Goal: Information Seeking & Learning: Learn about a topic

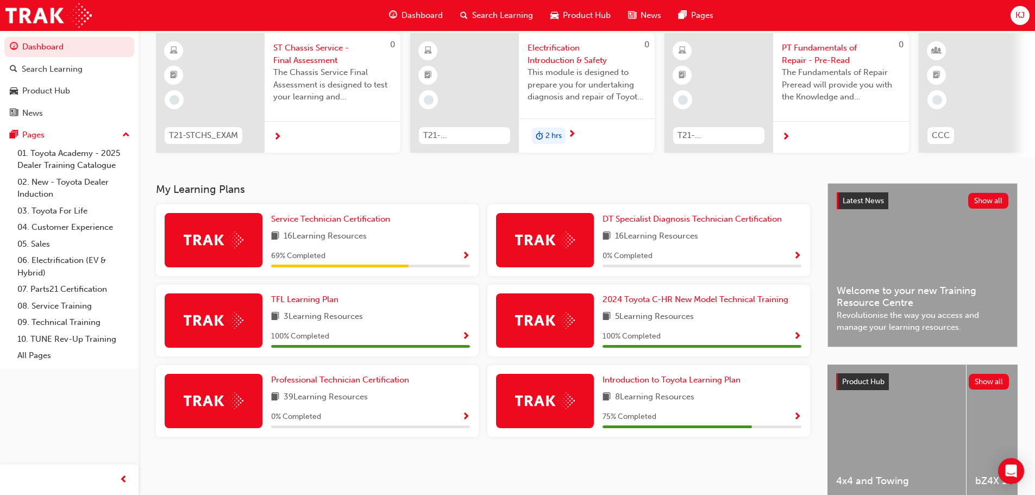
scroll to position [54, 0]
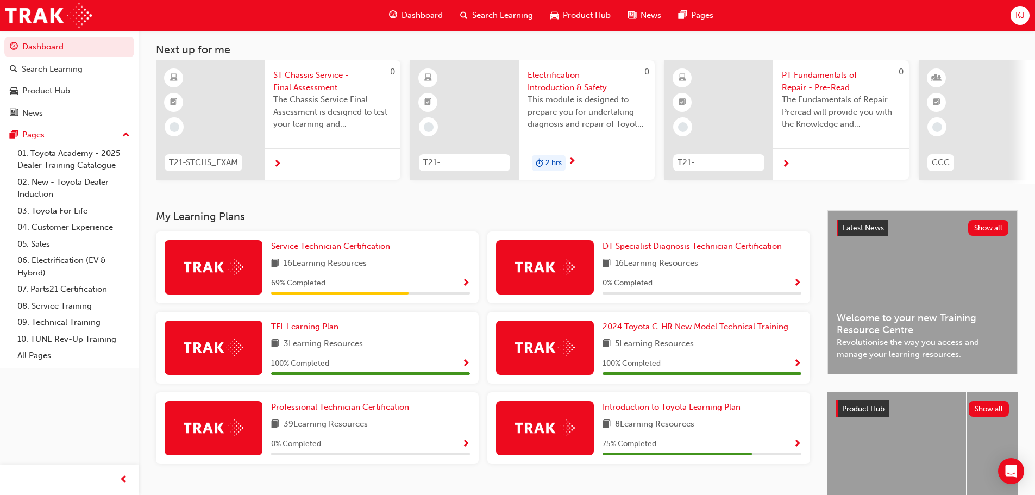
click at [470, 284] on div "Service Technician Certification 16 Learning Resources 69 % Completed" at bounding box center [317, 267] width 323 height 72
click at [462, 287] on span "Show Progress" at bounding box center [466, 284] width 8 height 10
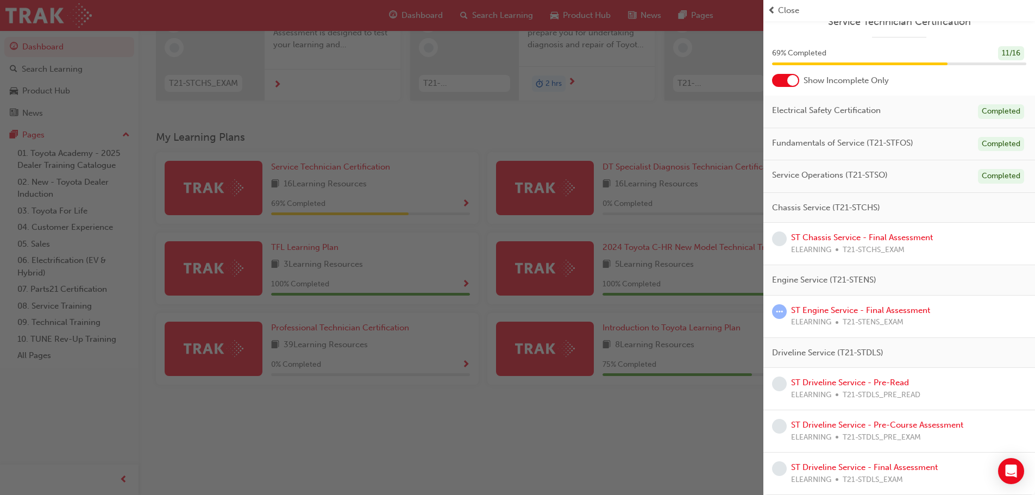
scroll to position [142, 0]
click at [830, 380] on link "ST Driveline Service - Pre-Read" at bounding box center [850, 383] width 118 height 10
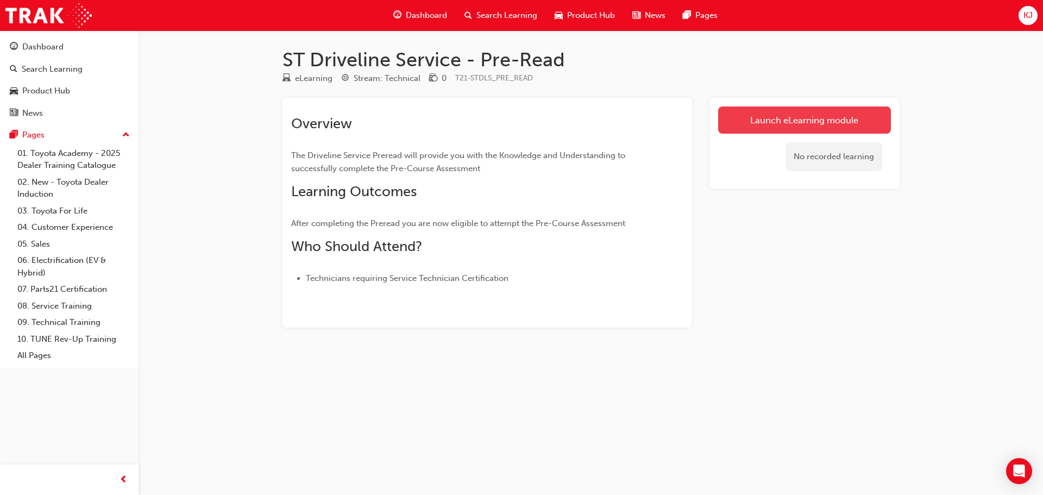
click at [776, 121] on link "Launch eLearning module" at bounding box center [804, 119] width 173 height 27
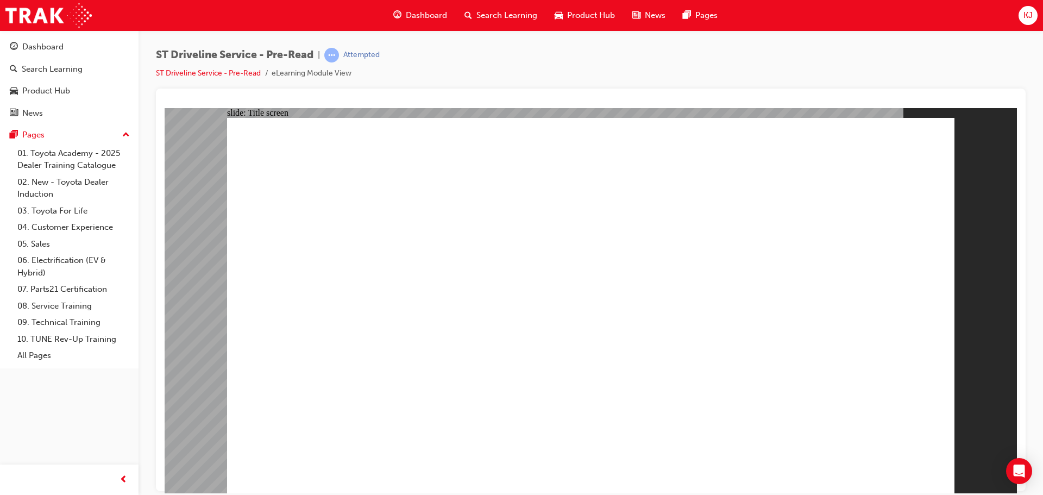
drag, startPoint x: 579, startPoint y: 463, endPoint x: 576, endPoint y: 458, distance: 6.3
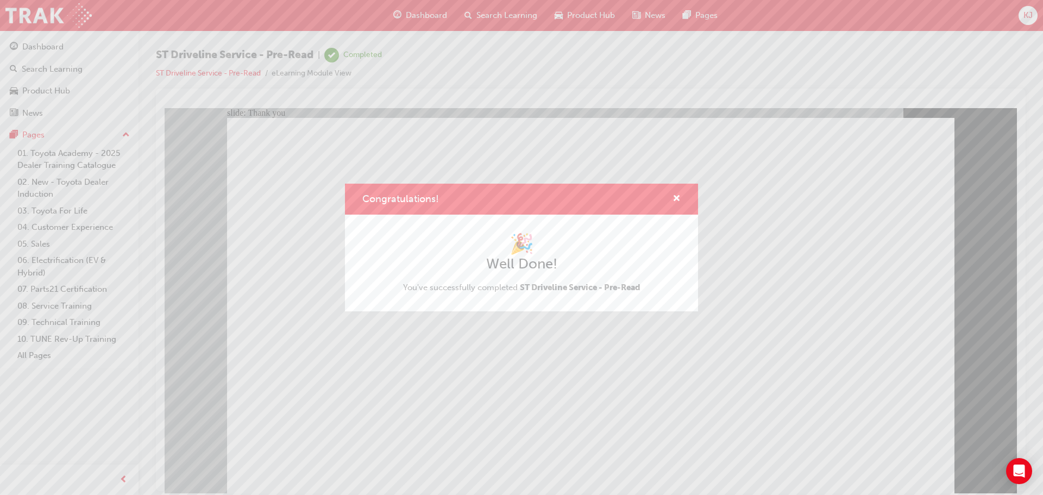
click at [413, 408] on div "Congratulations! 🎉 Well Done! You've successfully completed ST Driveline Servic…" at bounding box center [521, 247] width 1043 height 495
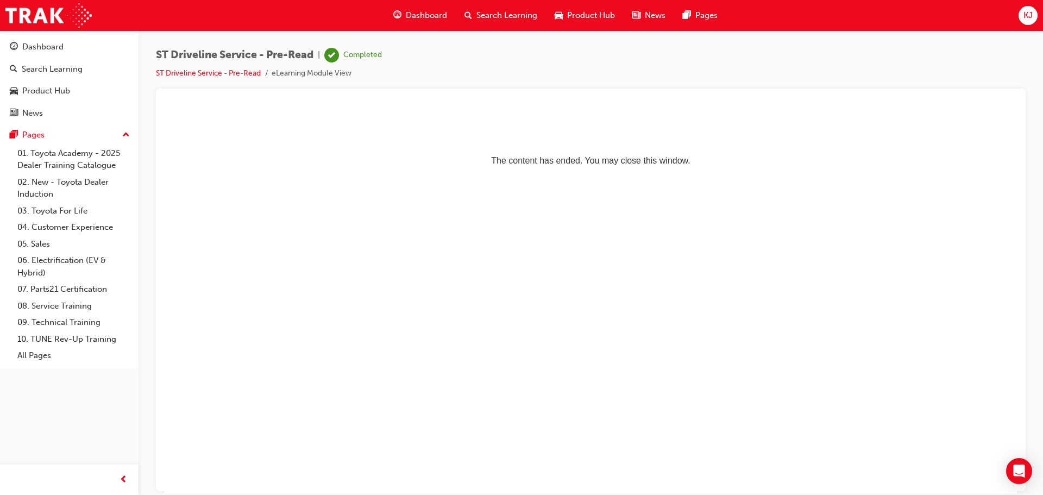
click at [396, 16] on span "guage-icon" at bounding box center [397, 16] width 8 height 14
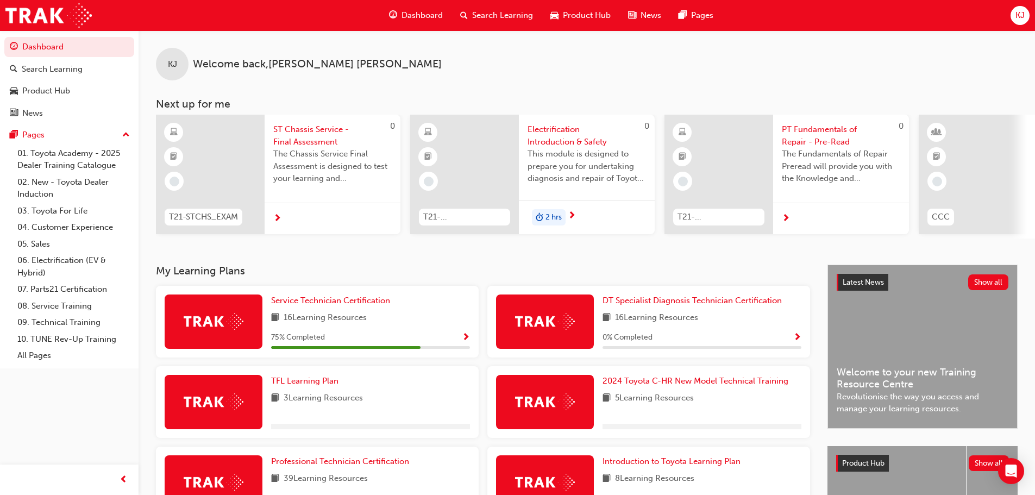
click at [466, 343] on span "Show Progress" at bounding box center [466, 338] width 8 height 10
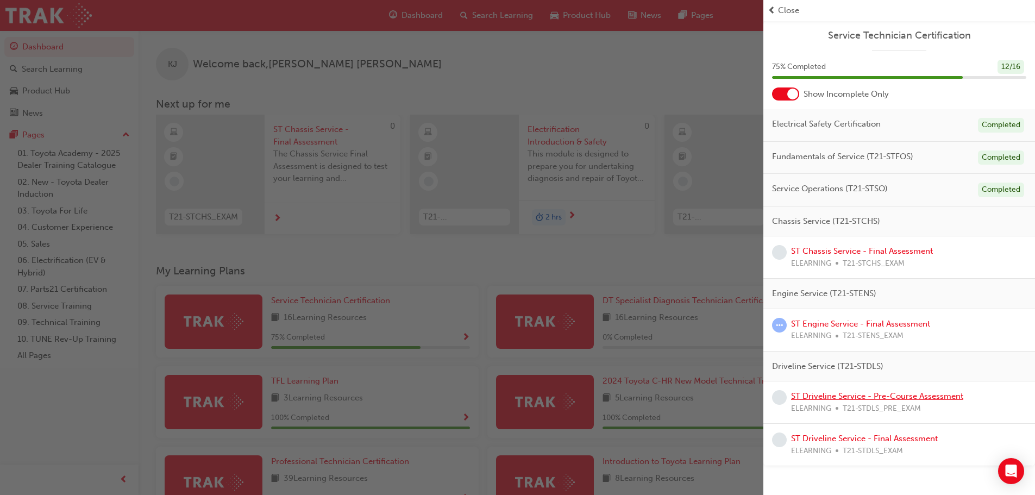
click at [869, 396] on link "ST Driveline Service - Pre-Course Assessment" at bounding box center [877, 396] width 172 height 10
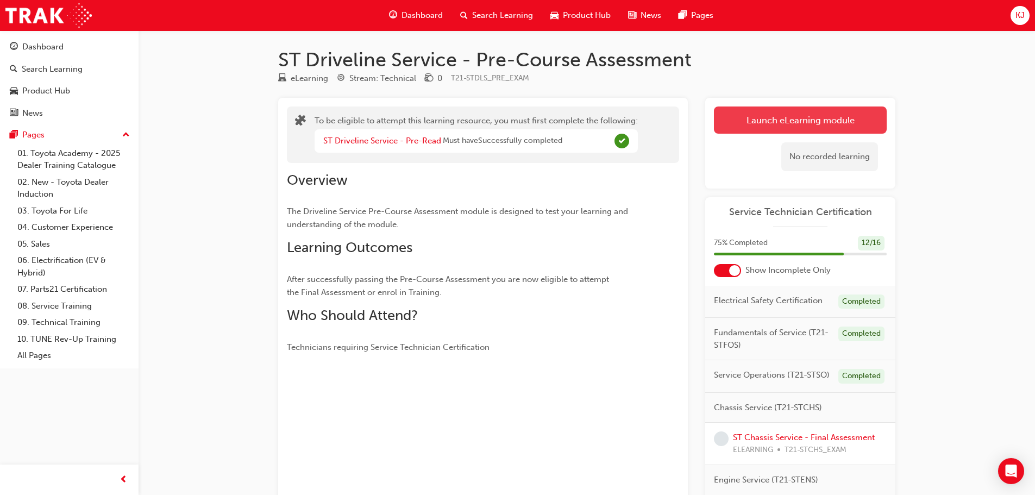
click at [758, 115] on button "Launch eLearning module" at bounding box center [800, 119] width 173 height 27
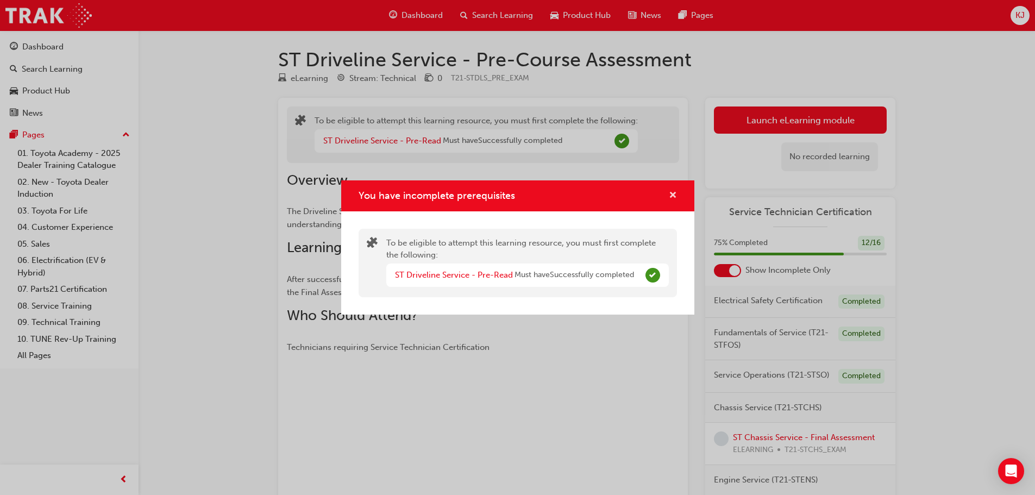
click at [674, 191] on span "cross-icon" at bounding box center [673, 196] width 8 height 10
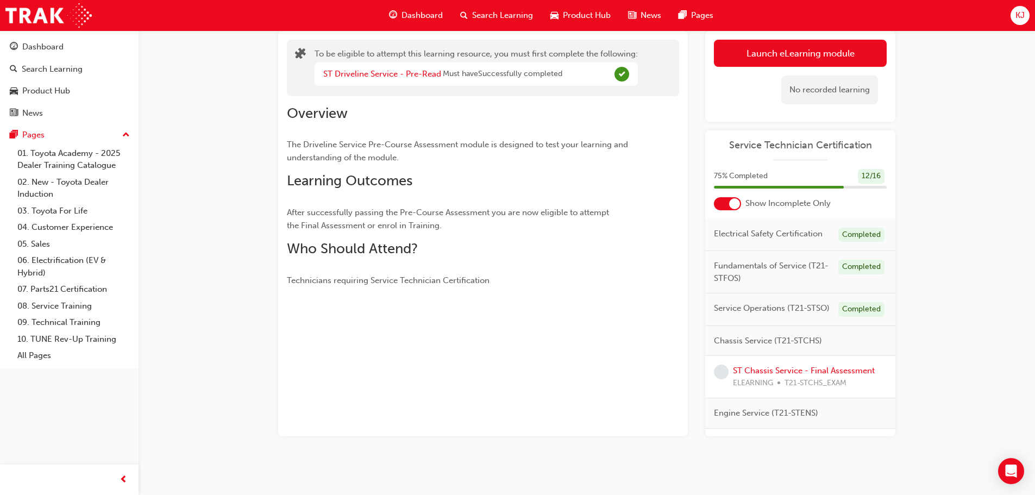
scroll to position [70, 0]
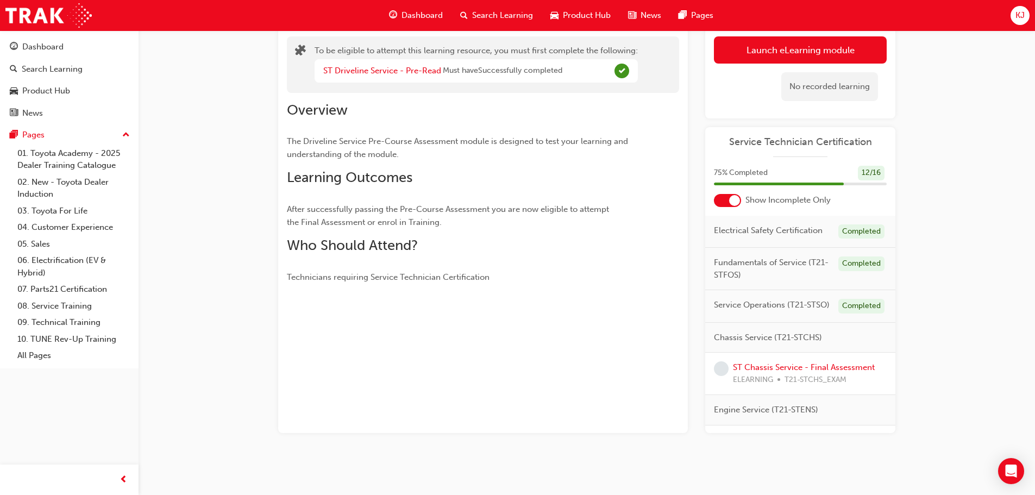
click at [427, 15] on span "Dashboard" at bounding box center [421, 15] width 41 height 12
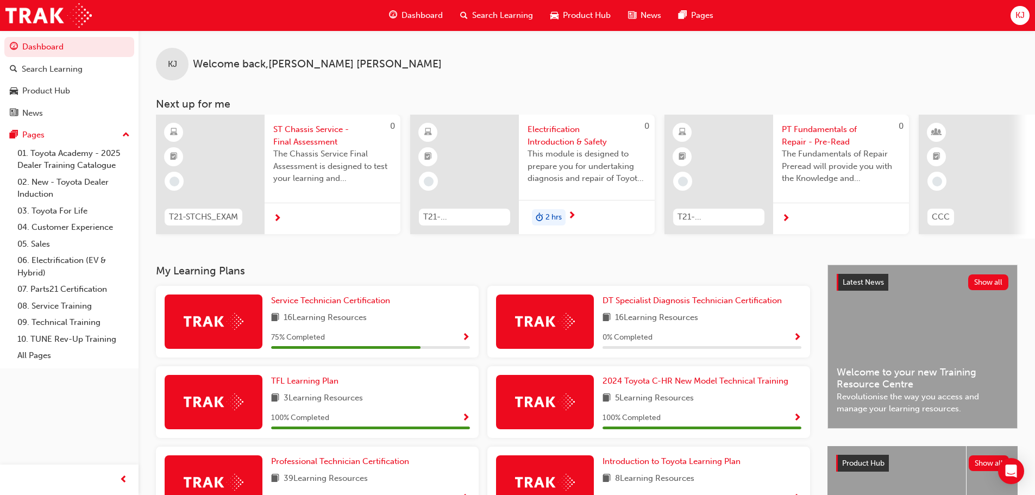
click at [463, 340] on span "Show Progress" at bounding box center [466, 338] width 8 height 10
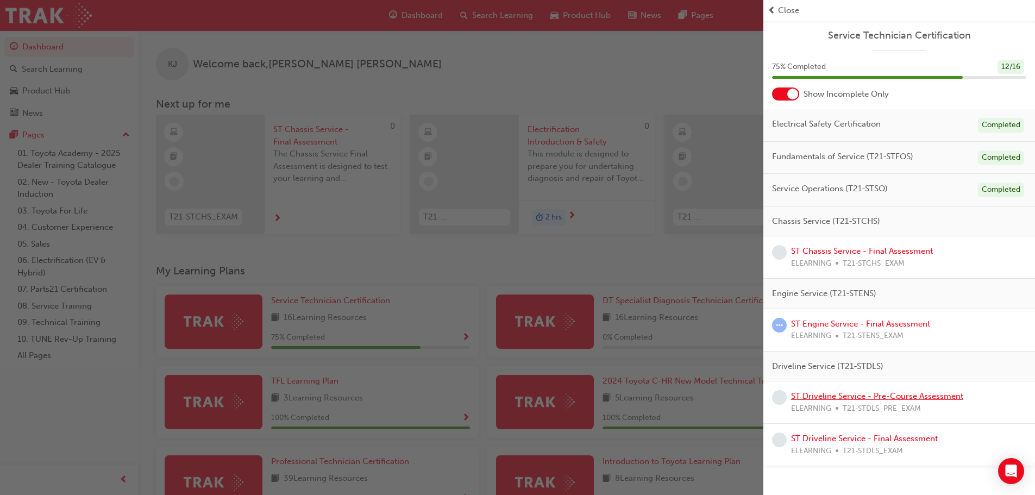
click at [920, 396] on link "ST Driveline Service - Pre-Course Assessment" at bounding box center [877, 396] width 172 height 10
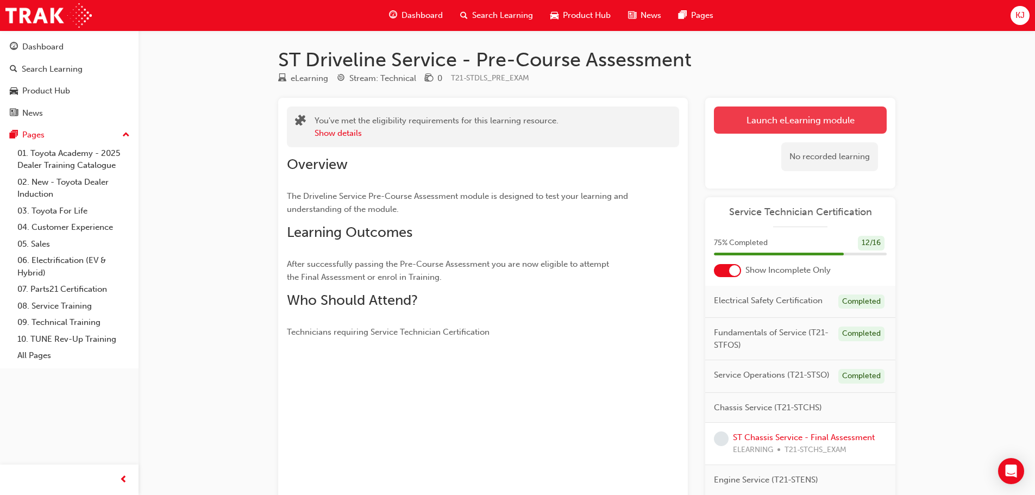
click at [762, 132] on button "Launch eLearning module" at bounding box center [800, 119] width 173 height 27
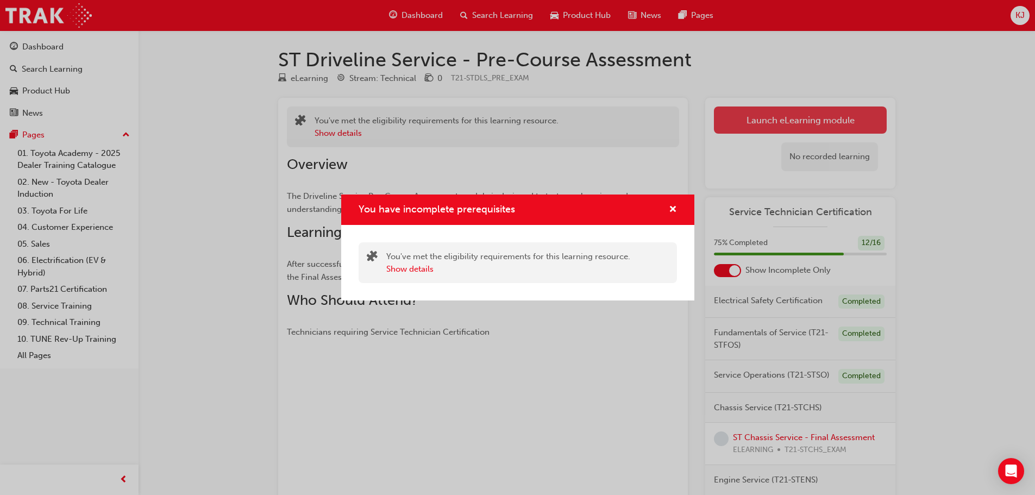
click at [761, 132] on div "You have incomplete prerequisites You've met the eligibility requirements for t…" at bounding box center [517, 247] width 1035 height 495
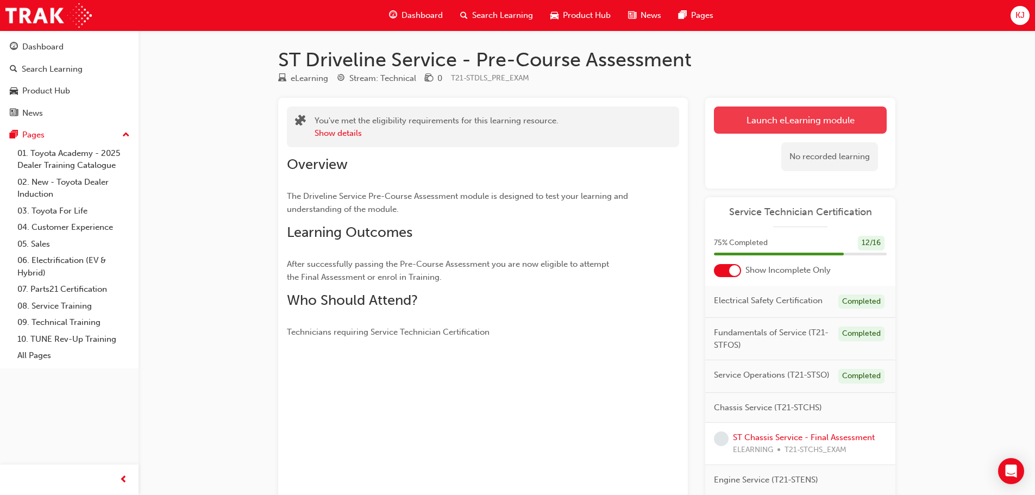
click at [755, 121] on button "Launch eLearning module" at bounding box center [800, 119] width 173 height 27
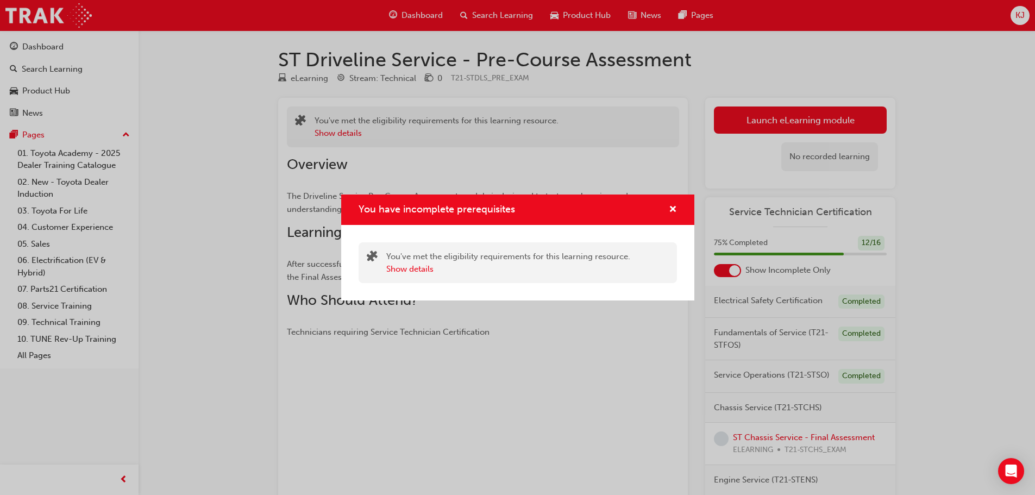
click at [438, 267] on div "Show details" at bounding box center [508, 269] width 244 height 12
click at [674, 206] on span "cross-icon" at bounding box center [673, 210] width 8 height 10
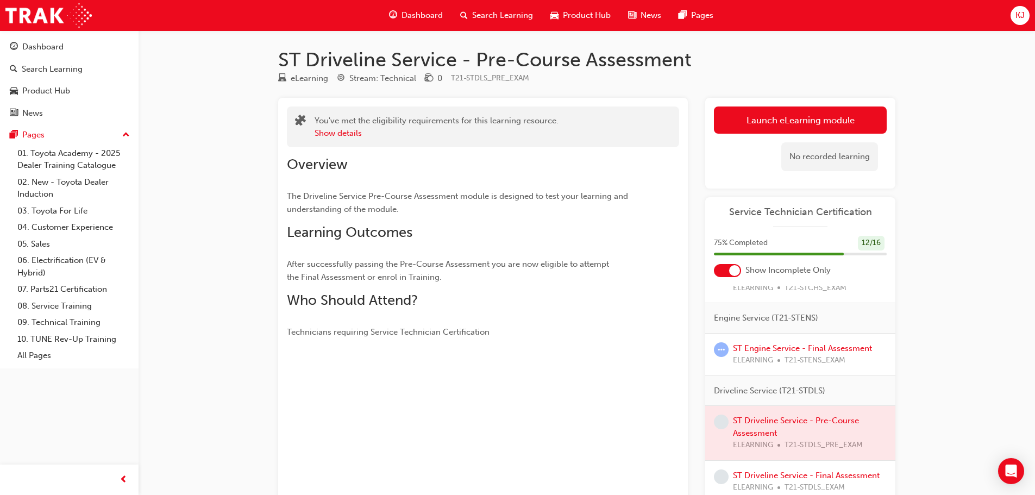
scroll to position [54, 0]
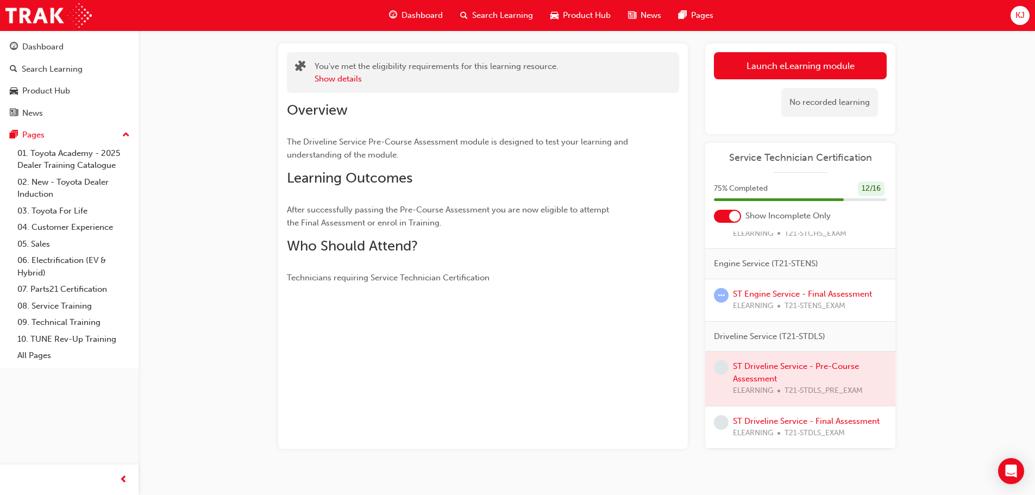
click at [811, 354] on div at bounding box center [800, 378] width 190 height 54
click at [807, 416] on link "ST Driveline Service - Final Assessment" at bounding box center [806, 421] width 147 height 10
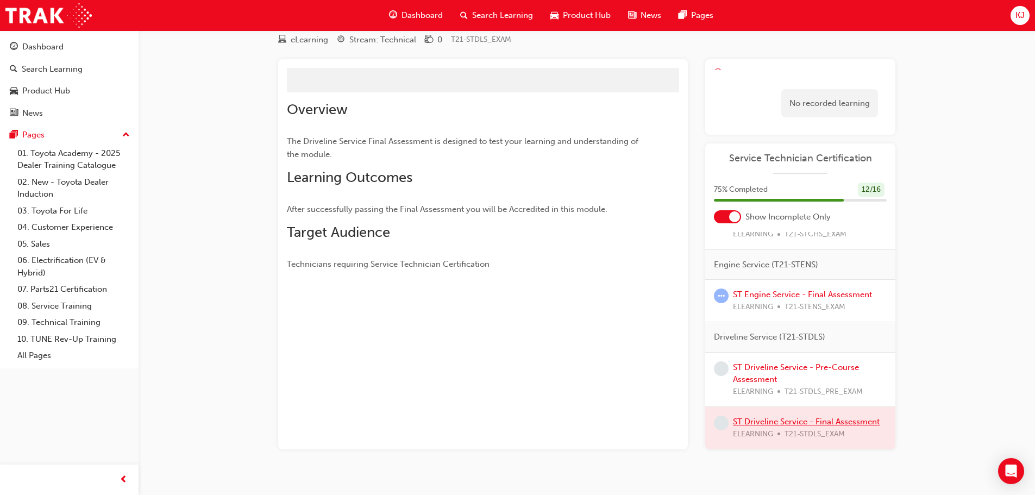
scroll to position [54, 0]
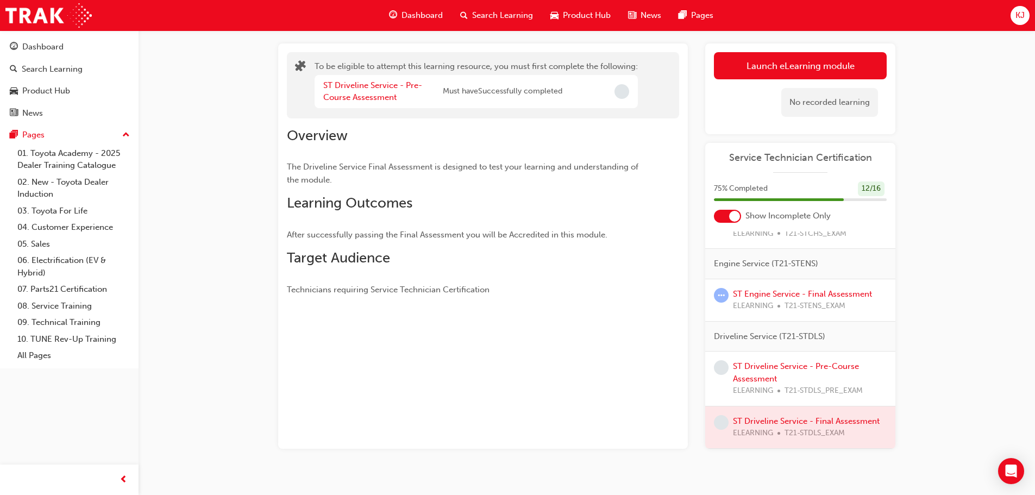
click at [815, 385] on span "T21-STDLS_PRE_EXAM" at bounding box center [823, 391] width 78 height 12
click at [770, 361] on link "ST Driveline Service - Pre-Course Assessment" at bounding box center [796, 372] width 126 height 22
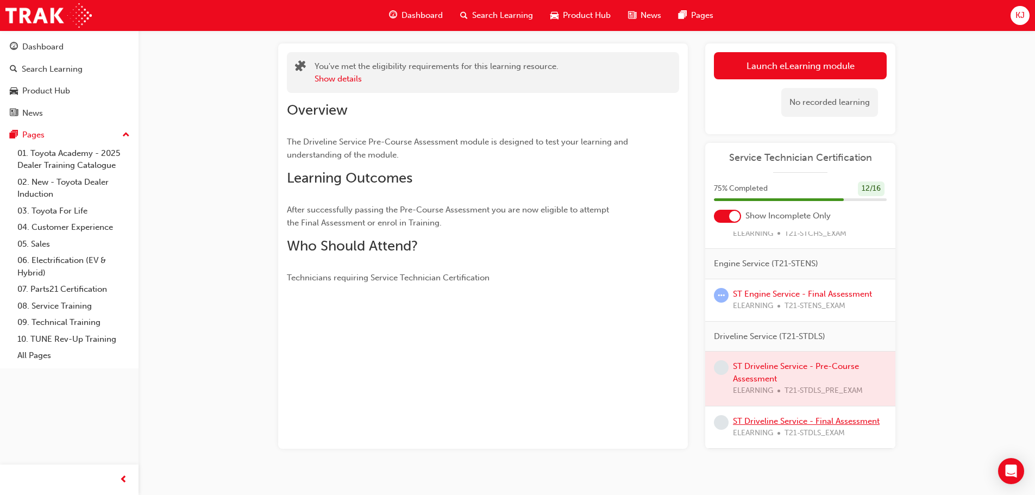
click at [773, 416] on link "ST Driveline Service - Final Assessment" at bounding box center [806, 421] width 147 height 10
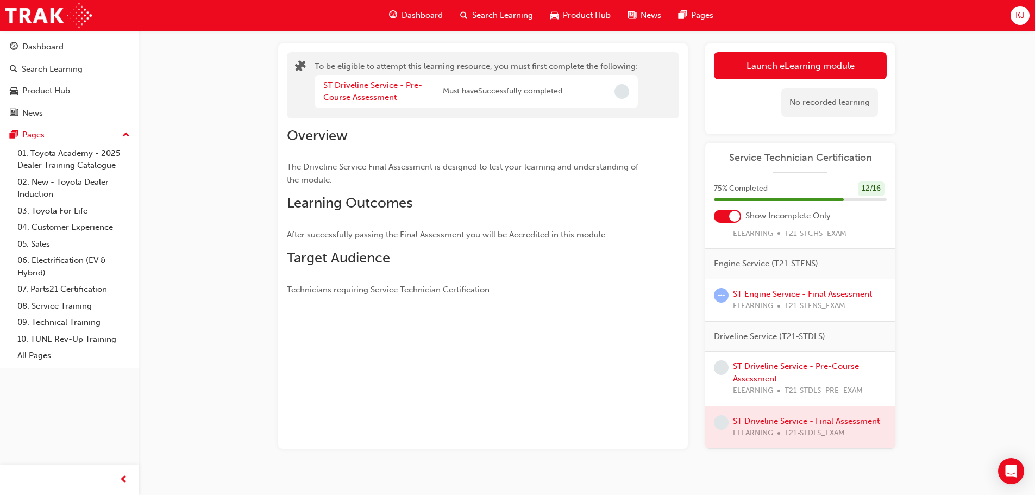
click at [573, 91] on div "ST Driveline Service - Pre-Course Assessment Must have Successfully completed" at bounding box center [476, 91] width 323 height 33
drag, startPoint x: 602, startPoint y: 95, endPoint x: 689, endPoint y: 84, distance: 87.6
click at [622, 86] on div "ST Driveline Service - Pre-Course Assessment Must have Successfully completed" at bounding box center [476, 91] width 323 height 33
click at [735, 78] on button "Launch eLearning module" at bounding box center [800, 65] width 173 height 27
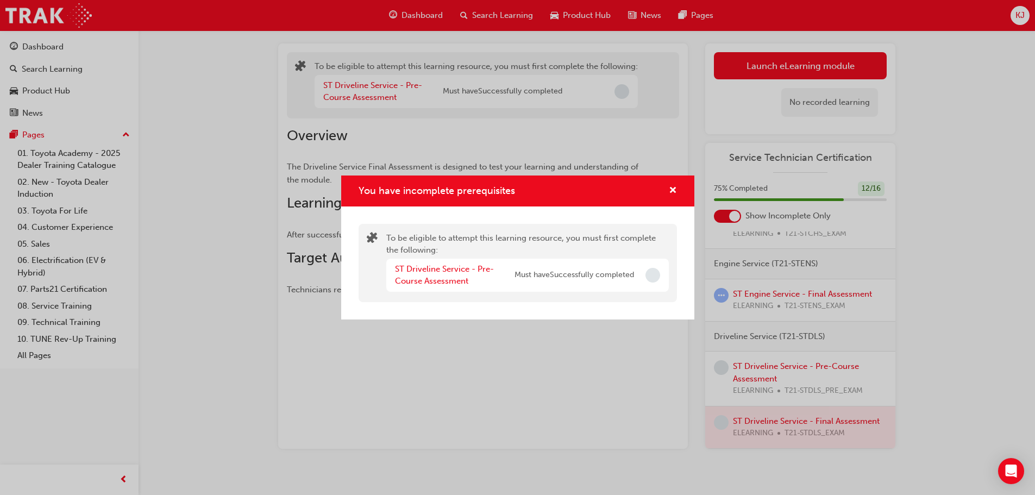
click at [633, 268] on div "ST Driveline Service - Pre-Course Assessment Must have Successfully completed" at bounding box center [514, 275] width 239 height 24
click at [619, 279] on span "Must have Successfully completed" at bounding box center [574, 275] width 120 height 12
drag, startPoint x: 645, startPoint y: 275, endPoint x: 660, endPoint y: 238, distance: 39.7
click at [645, 274] on div "You have incomplete prerequisites" at bounding box center [652, 275] width 15 height 15
drag, startPoint x: 670, startPoint y: 187, endPoint x: 630, endPoint y: 137, distance: 64.1
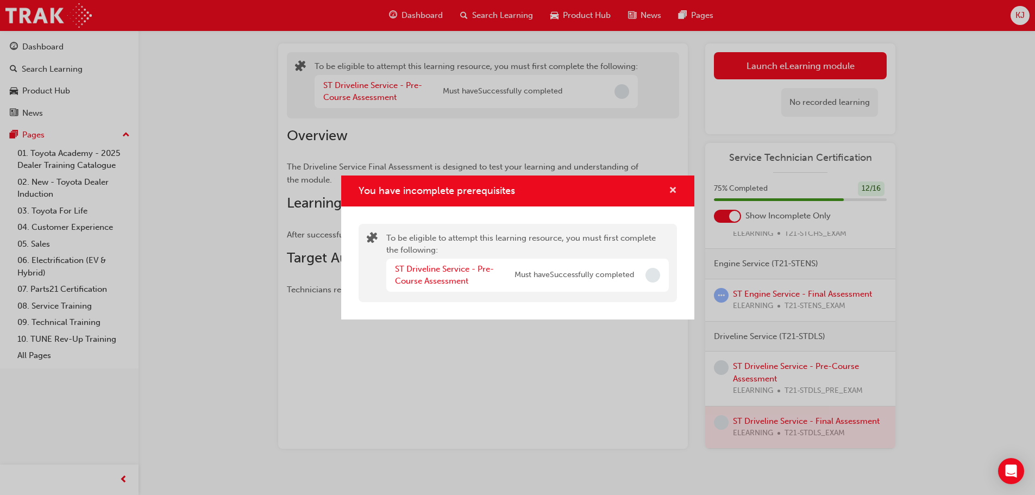
click at [669, 174] on div "You have incomplete prerequisites To be eligible to attempt this learning resou…" at bounding box center [517, 247] width 1035 height 495
click at [675, 190] on span "cross-icon" at bounding box center [673, 191] width 8 height 10
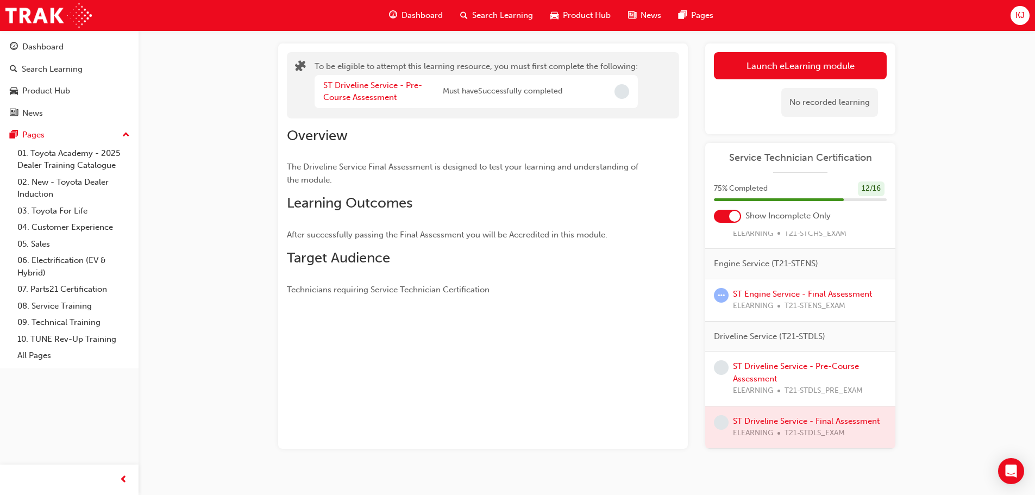
click at [419, 22] on div "Dashboard" at bounding box center [415, 15] width 71 height 22
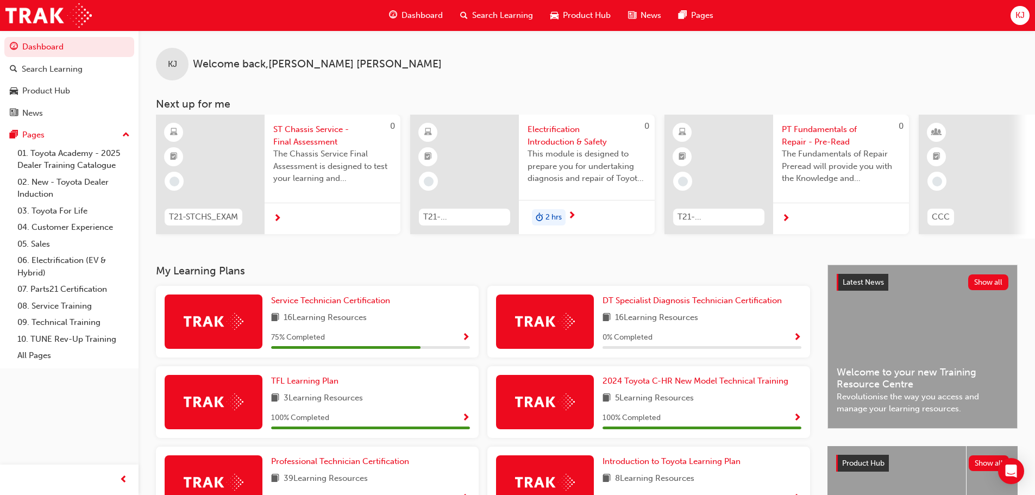
click at [803, 131] on span "PT Fundamentals of Repair - Pre-Read" at bounding box center [841, 135] width 118 height 24
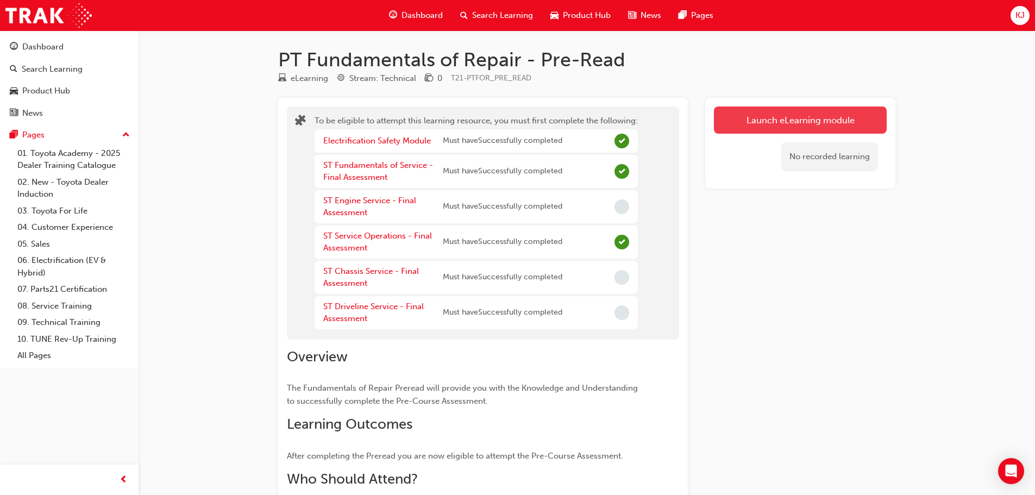
click at [780, 124] on button "Launch eLearning module" at bounding box center [800, 119] width 173 height 27
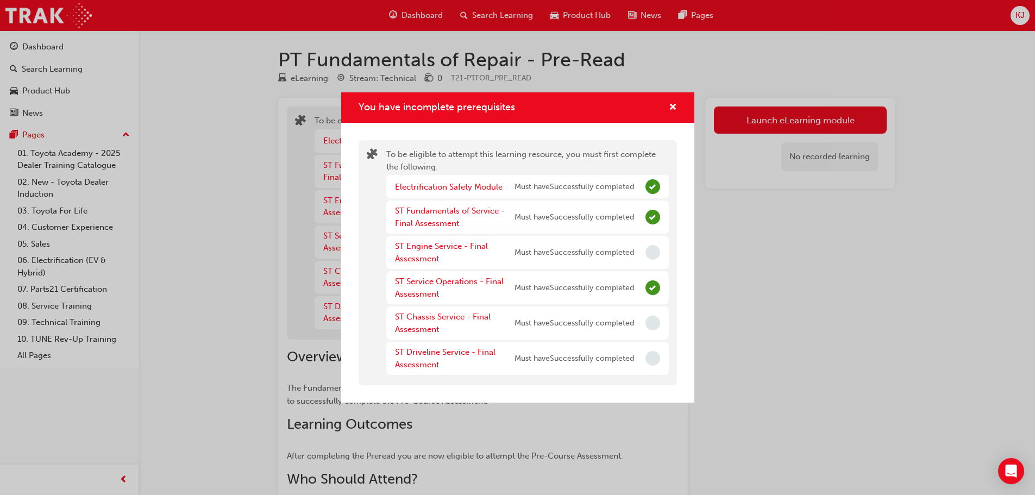
click at [622, 249] on span "Must have Successfully completed" at bounding box center [574, 253] width 120 height 12
click at [654, 254] on span "Incomplete" at bounding box center [652, 252] width 15 height 15
drag, startPoint x: 648, startPoint y: 184, endPoint x: 654, endPoint y: 183, distance: 6.2
click at [649, 184] on span "Complete" at bounding box center [652, 186] width 15 height 15
click at [672, 108] on span "cross-icon" at bounding box center [673, 108] width 8 height 10
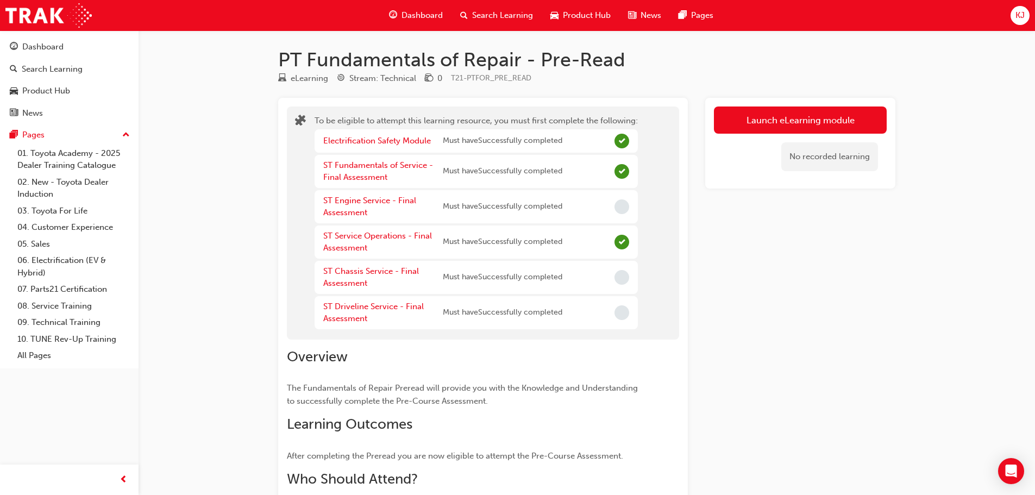
click at [404, 14] on span "Dashboard" at bounding box center [421, 15] width 41 height 12
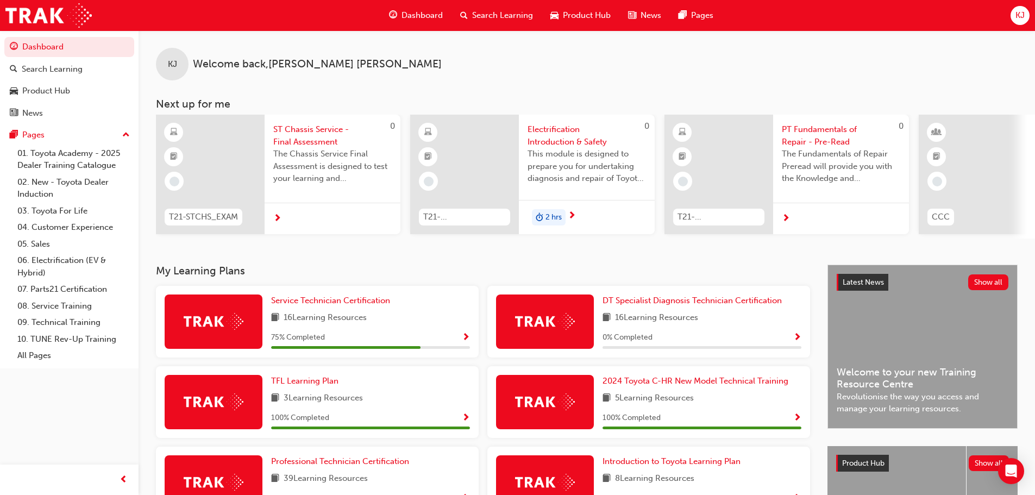
click at [318, 143] on span "ST Chassis Service - Final Assessment" at bounding box center [332, 135] width 118 height 24
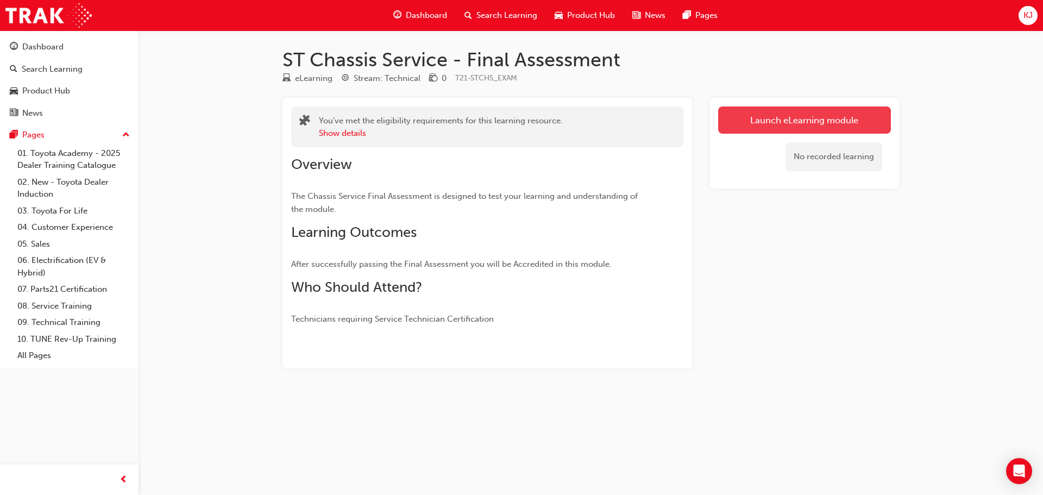
click at [732, 125] on link "Launch eLearning module" at bounding box center [804, 119] width 173 height 27
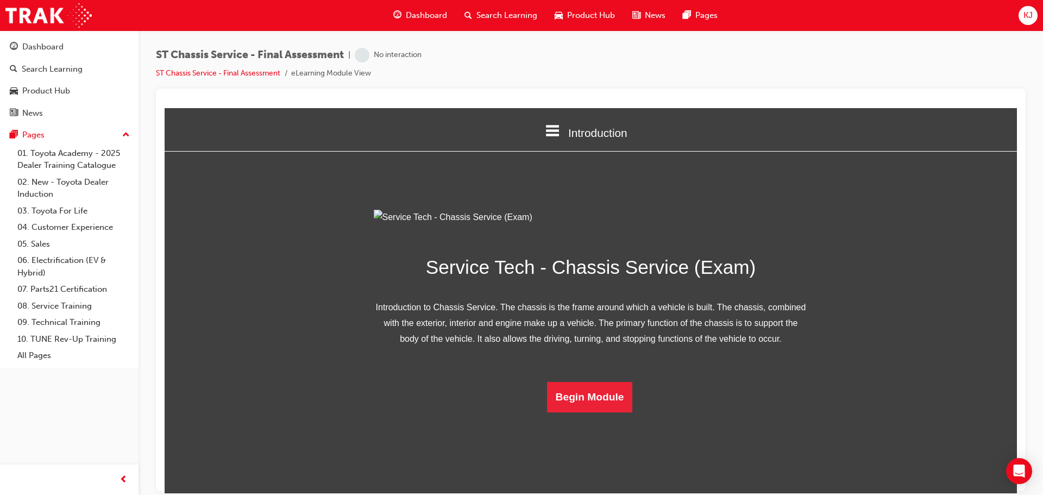
scroll to position [39, 0]
click at [578, 412] on button "Begin Module" at bounding box center [590, 396] width 86 height 30
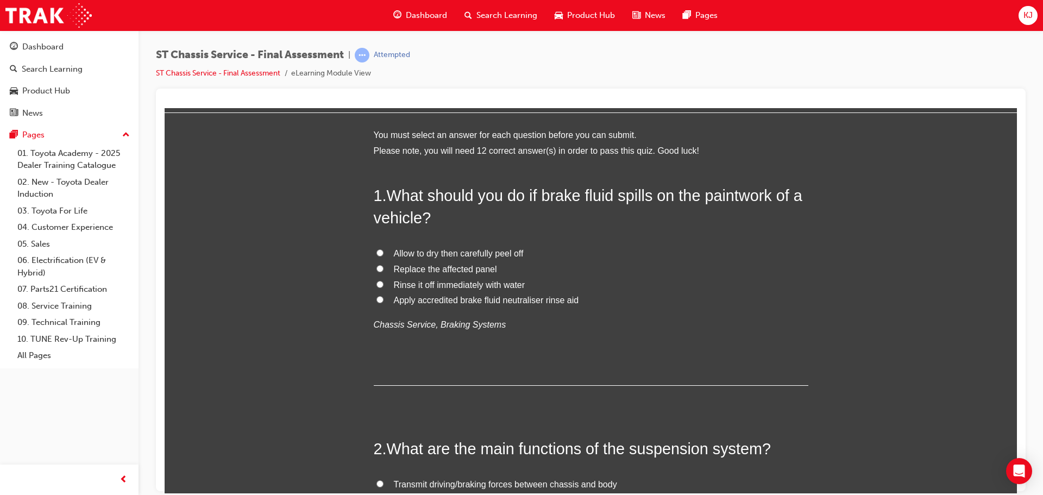
scroll to position [0, 0]
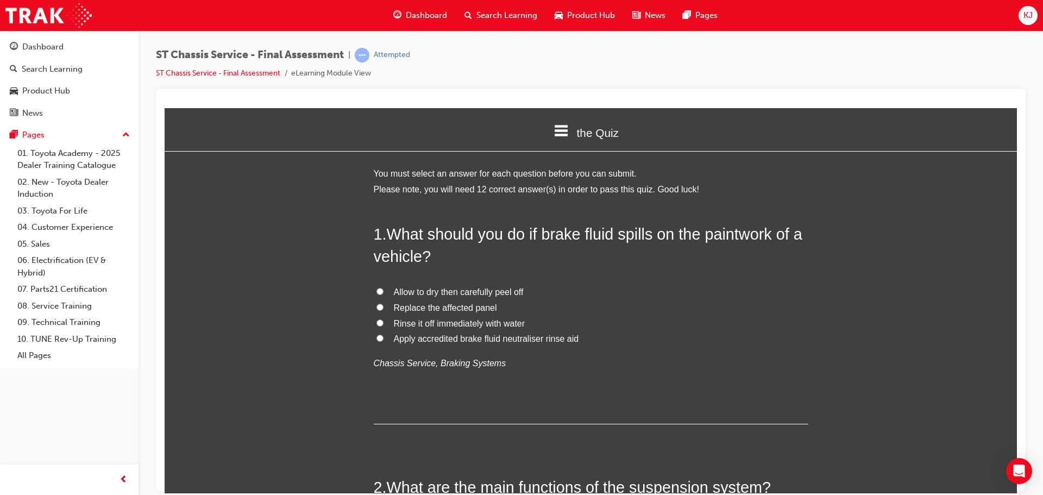
click at [410, 337] on span "Apply accredited brake fluid neutraliser rinse aid" at bounding box center [486, 338] width 185 height 9
click at [384, 337] on input "Apply accredited brake fluid neutraliser rinse aid" at bounding box center [379, 337] width 7 height 7
radio input "true"
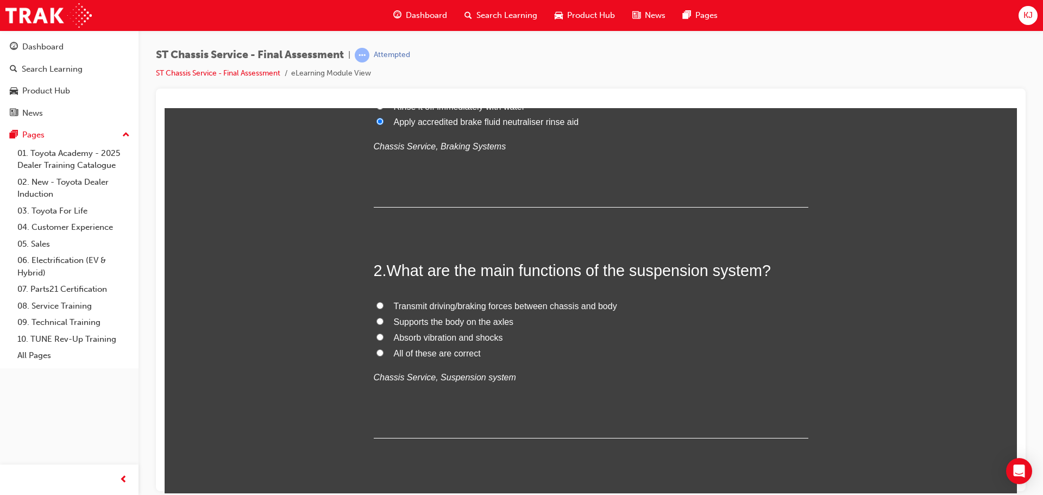
scroll to position [217, 0]
click at [386, 352] on label "All of these are correct" at bounding box center [591, 353] width 435 height 16
click at [384, 352] on input "All of these are correct" at bounding box center [379, 351] width 7 height 7
radio input "true"
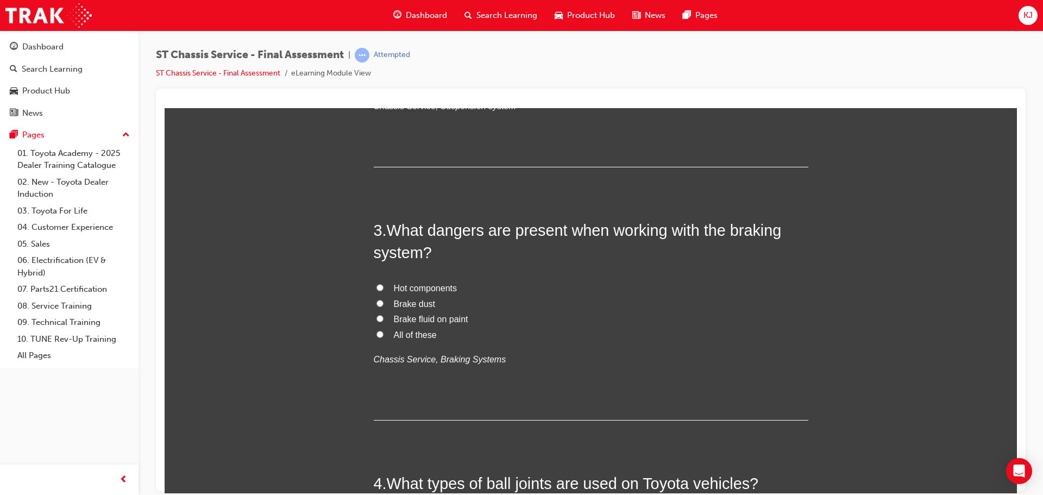
scroll to position [489, 0]
click at [413, 330] on span "All of these" at bounding box center [415, 333] width 43 height 9
click at [384, 330] on input "All of these" at bounding box center [379, 332] width 7 height 7
radio input "true"
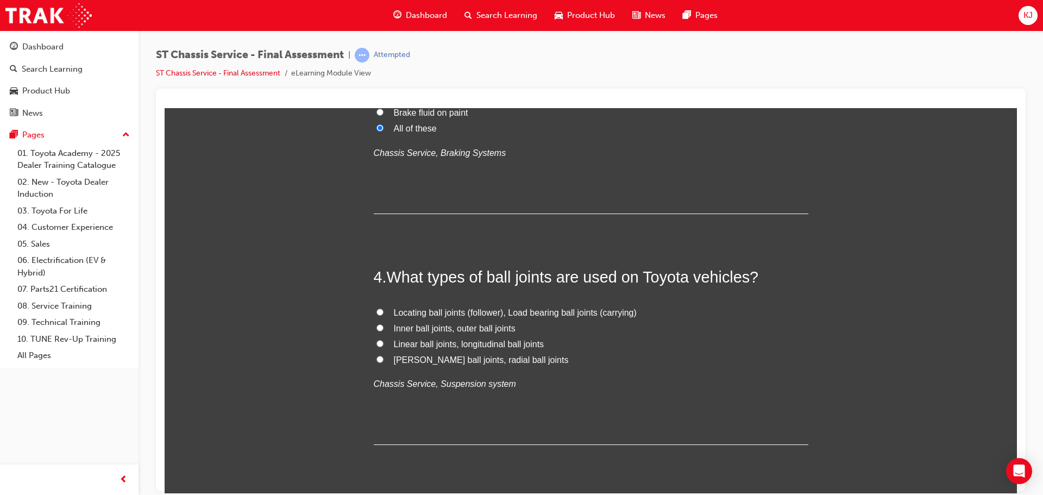
scroll to position [706, 0]
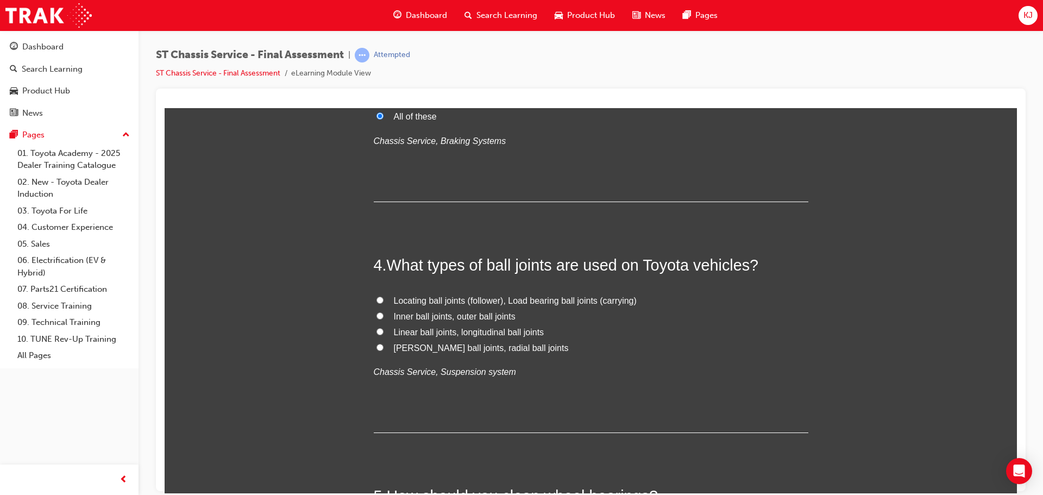
click at [544, 299] on span "Locating ball joints (follower), Load bearing ball joints (carrying)" at bounding box center [515, 300] width 243 height 9
click at [384, 299] on input "Locating ball joints (follower), Load bearing ball joints (carrying)" at bounding box center [379, 299] width 7 height 7
radio input "true"
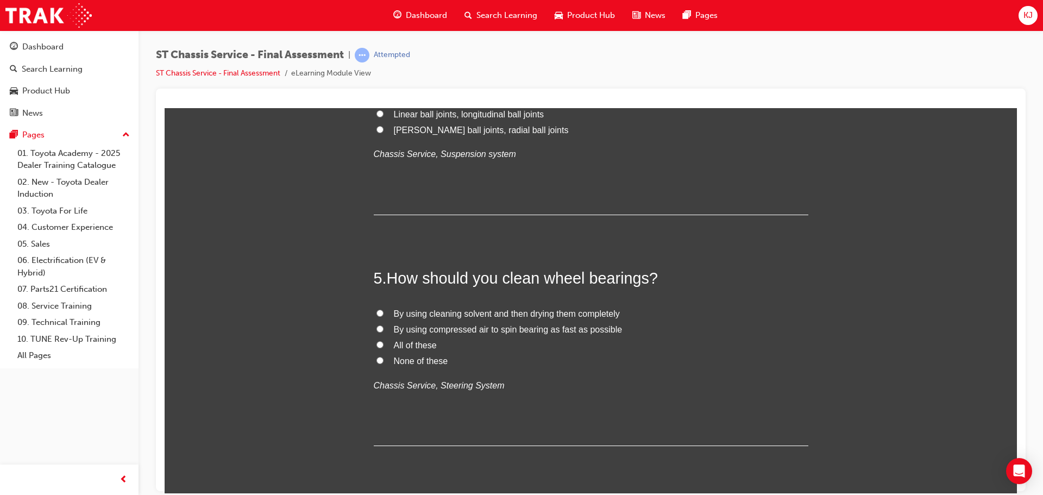
scroll to position [978, 0]
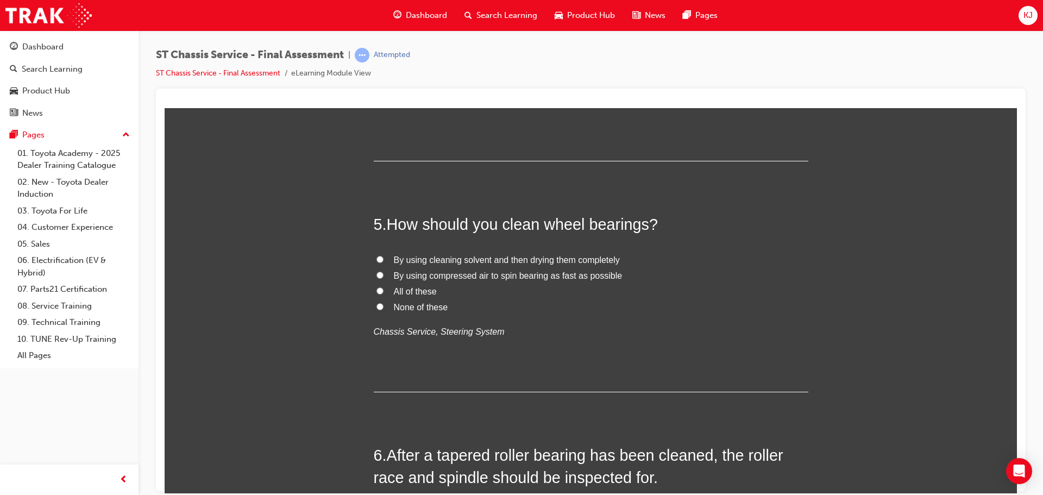
click at [418, 305] on span "None of these" at bounding box center [421, 306] width 54 height 9
click at [384, 305] on input "None of these" at bounding box center [379, 306] width 7 height 7
radio input "true"
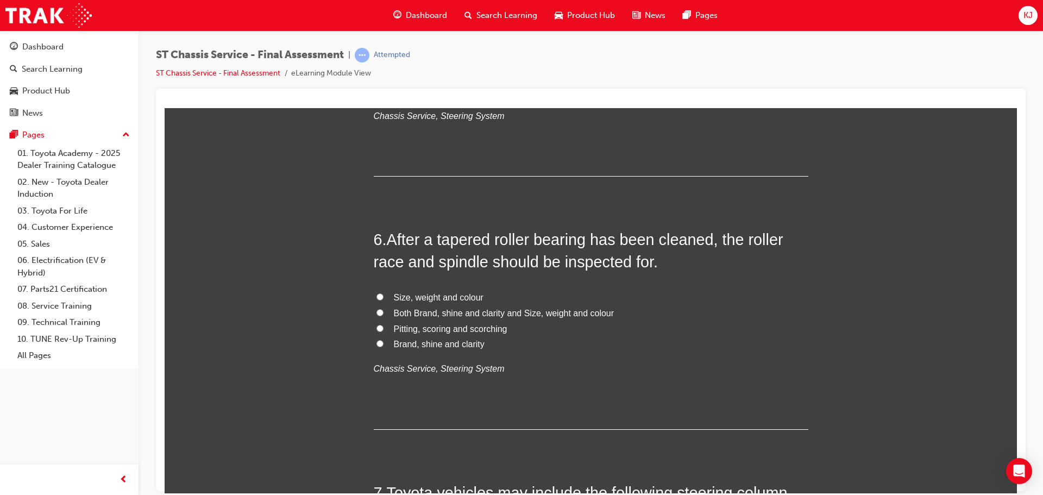
scroll to position [1195, 0]
drag, startPoint x: 390, startPoint y: 327, endPoint x: 412, endPoint y: 324, distance: 21.8
click at [398, 326] on span "Pitting, scoring and scorching" at bounding box center [451, 326] width 114 height 9
click at [378, 326] on input "Pitting, scoring and scorching" at bounding box center [379, 326] width 7 height 7
radio input "true"
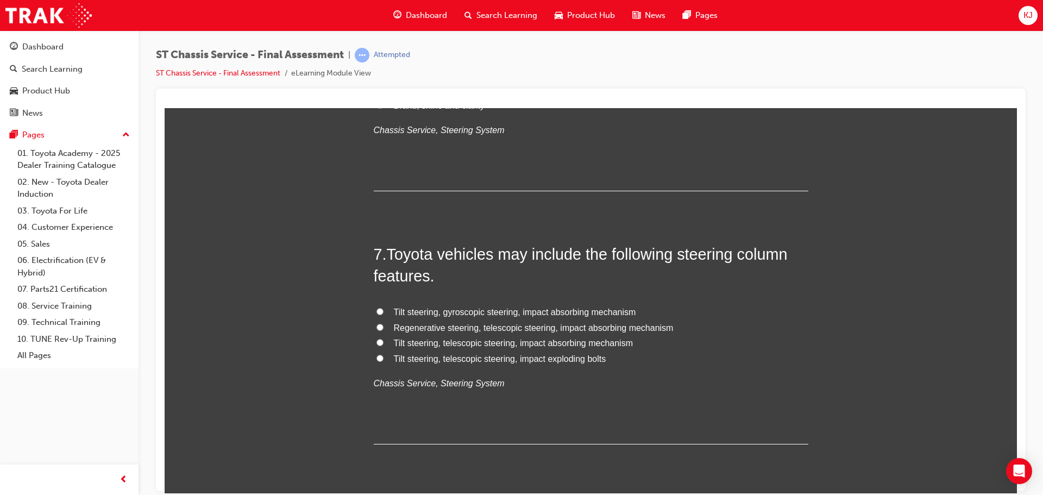
scroll to position [1413, 0]
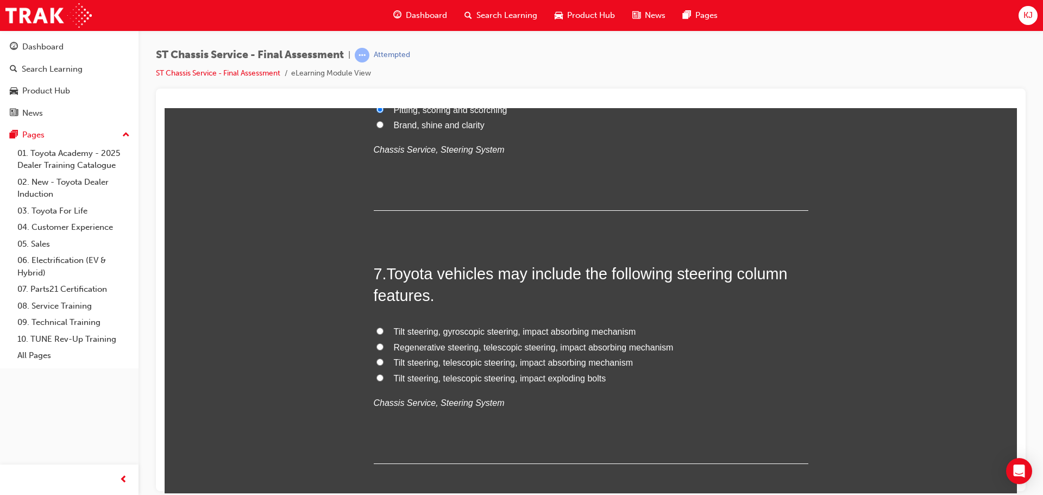
click at [384, 346] on label "Regenerative steering, telescopic steering, impact absorbing mechanism" at bounding box center [591, 348] width 435 height 16
click at [384, 346] on input "Regenerative steering, telescopic steering, impact absorbing mechanism" at bounding box center [379, 346] width 7 height 7
radio input "true"
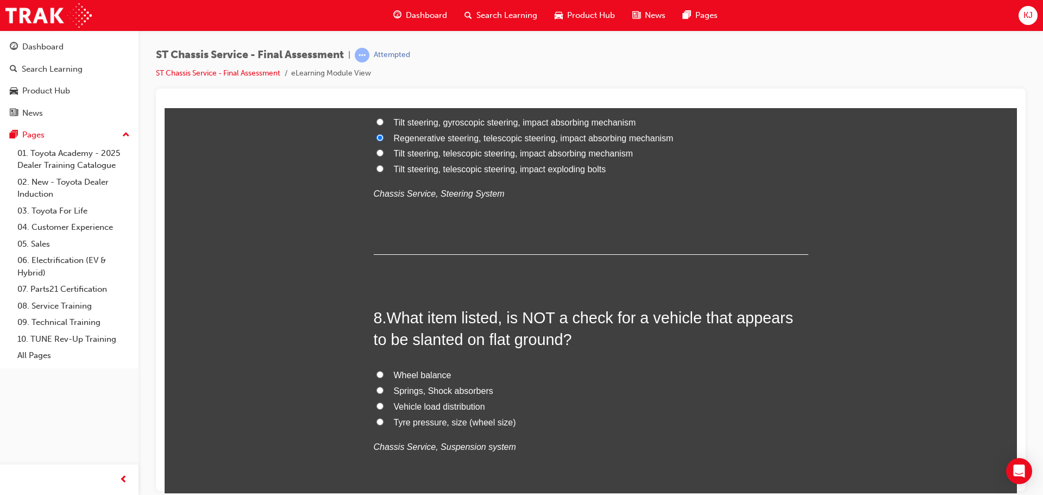
scroll to position [1630, 0]
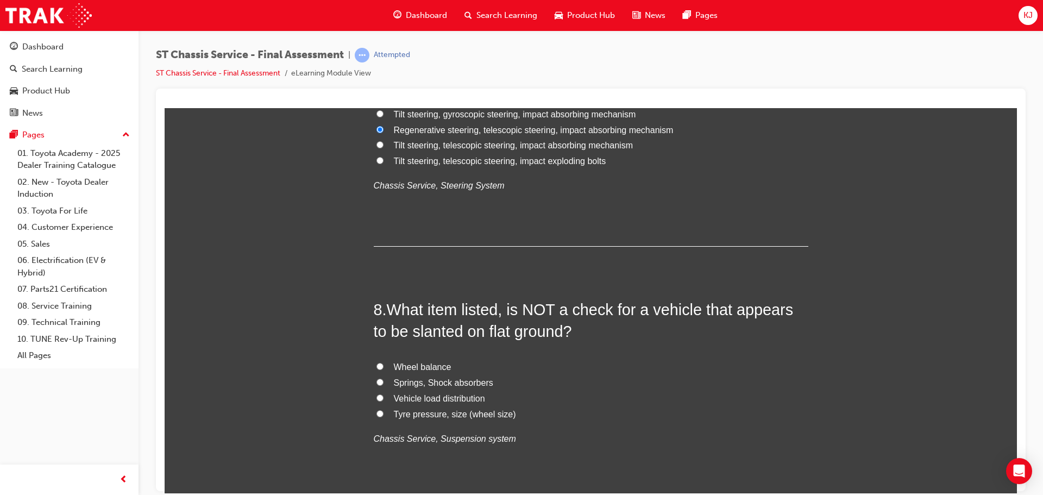
click at [441, 366] on span "Wheel balance" at bounding box center [423, 366] width 58 height 9
click at [384, 366] on input "Wheel balance" at bounding box center [379, 365] width 7 height 7
radio input "true"
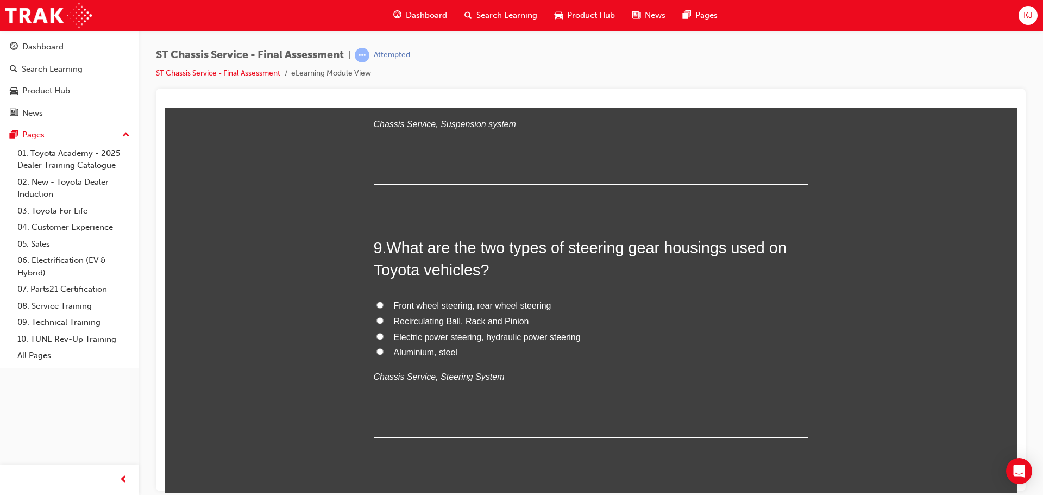
scroll to position [2010, 0]
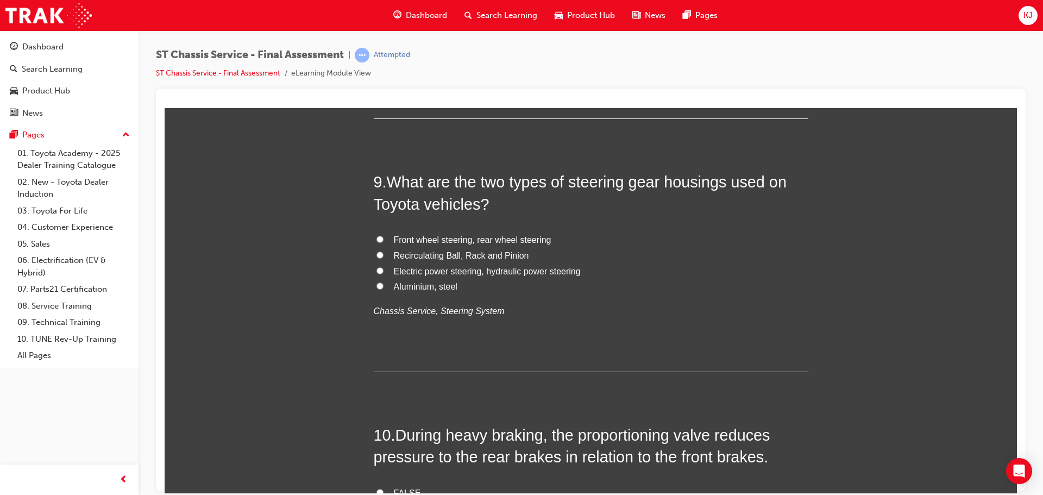
click at [437, 253] on span "Recirculating Ball, Rack and Pinion" at bounding box center [461, 254] width 135 height 9
click at [384, 253] on input "Recirculating Ball, Rack and Pinion" at bounding box center [379, 254] width 7 height 7
radio input "true"
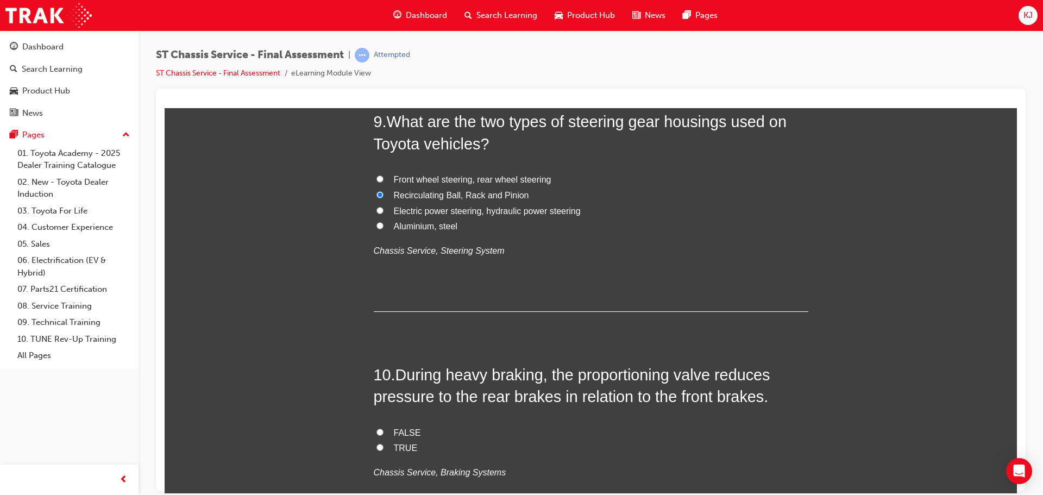
scroll to position [2227, 0]
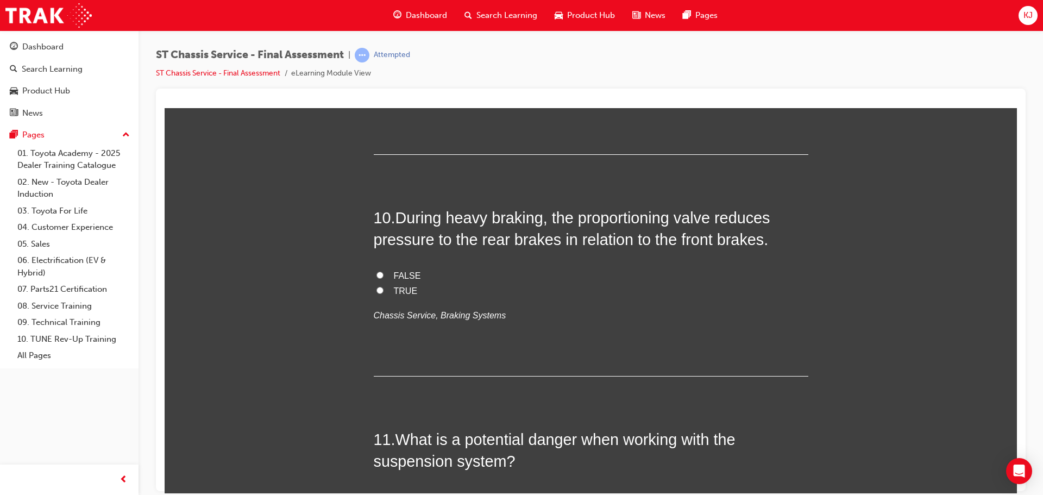
click at [394, 276] on span "FALSE" at bounding box center [407, 275] width 27 height 9
click at [384, 276] on input "FALSE" at bounding box center [379, 274] width 7 height 7
radio input "true"
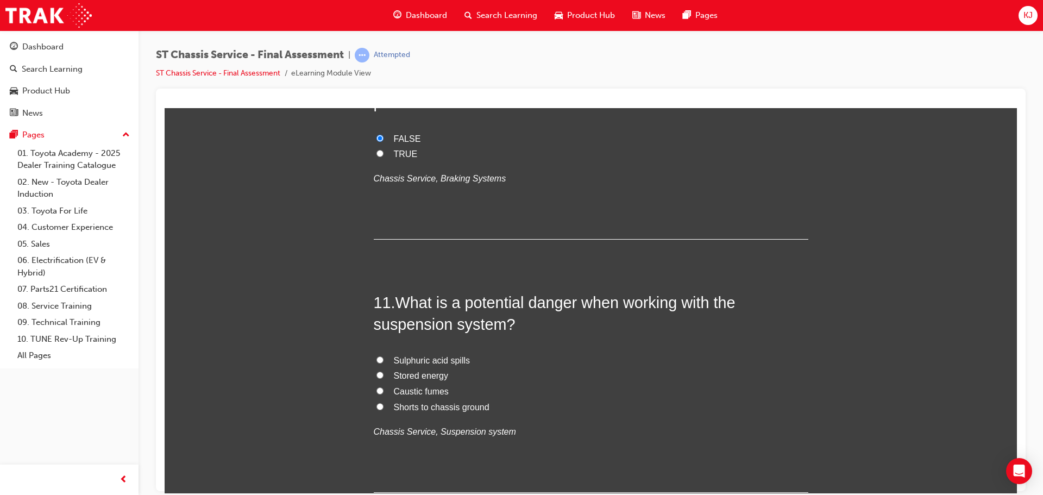
scroll to position [2390, 0]
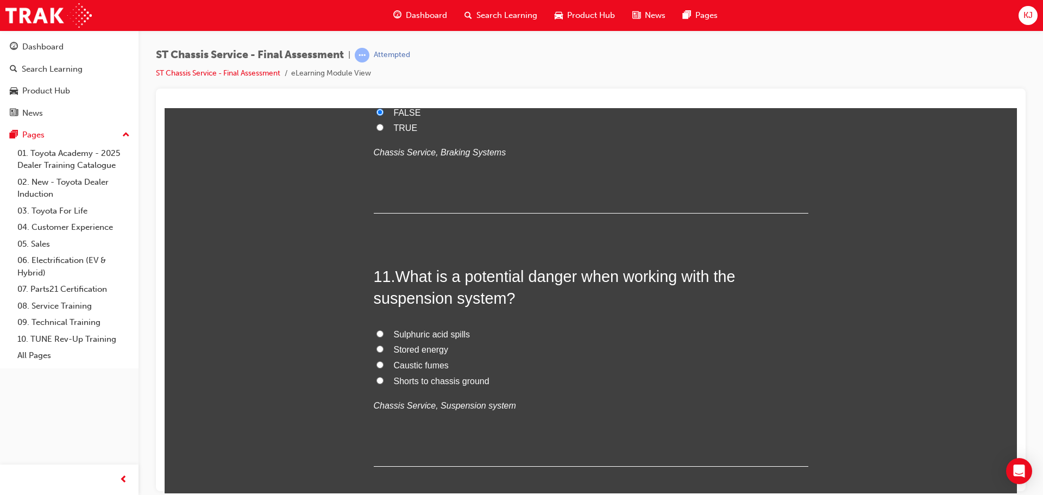
click at [376, 351] on input "Stored energy" at bounding box center [379, 348] width 7 height 7
radio input "true"
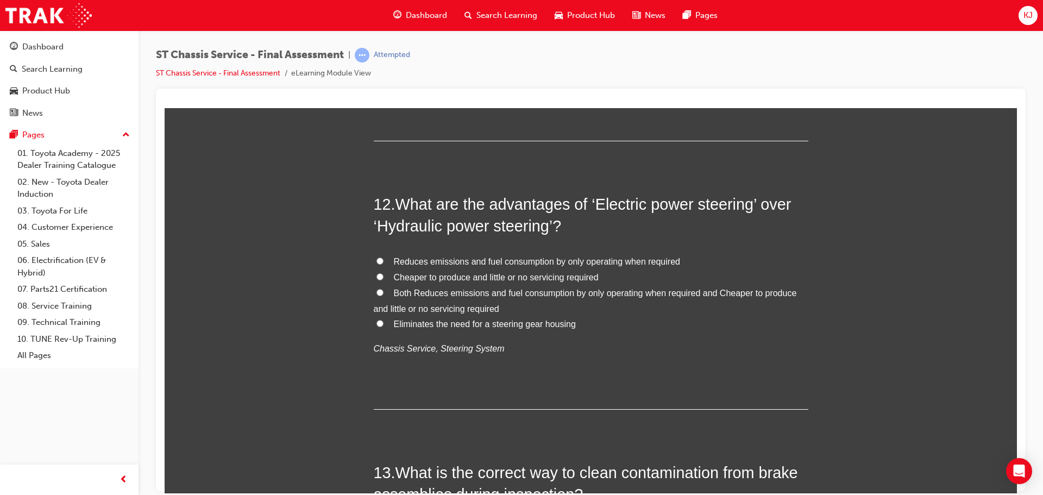
scroll to position [2716, 0]
click at [376, 294] on input "Both Reduces emissions and fuel consumption by only operating when required and…" at bounding box center [379, 291] width 7 height 7
radio input "true"
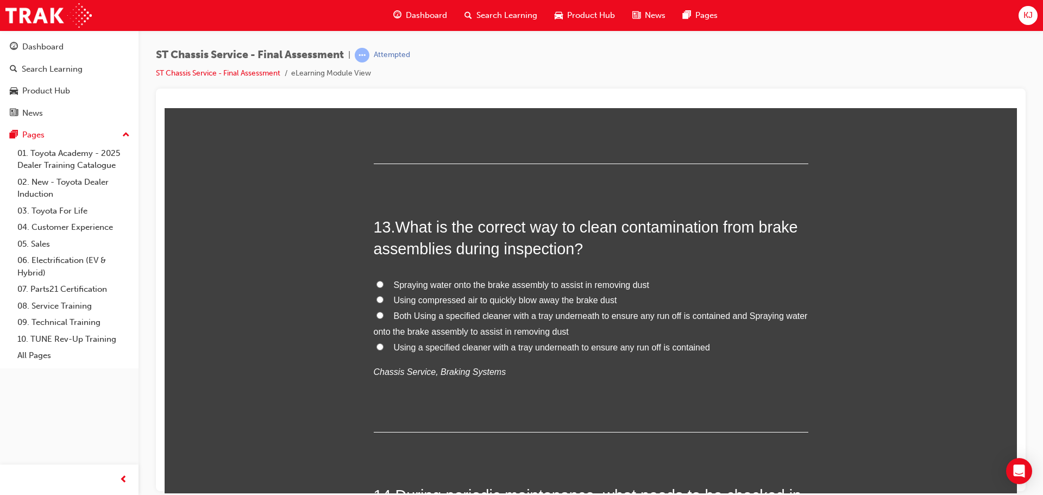
scroll to position [2988, 0]
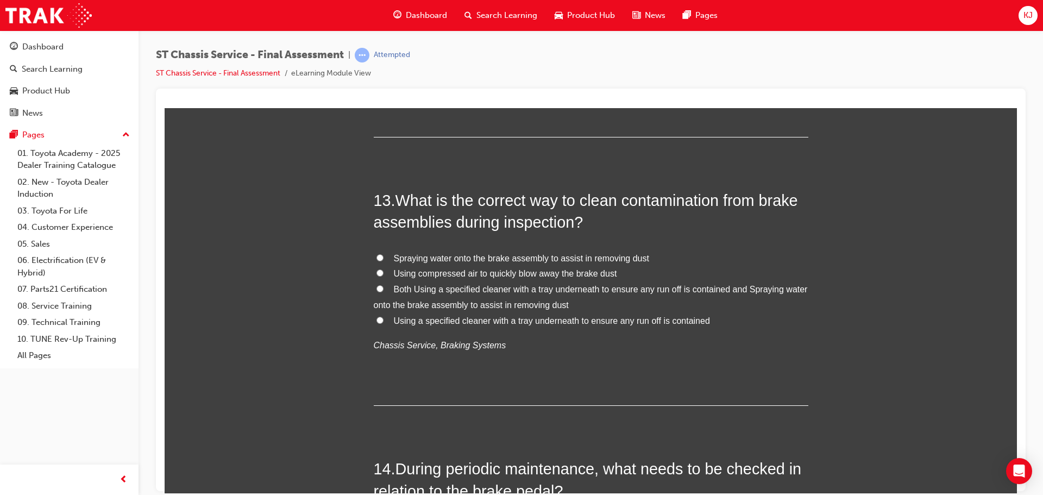
click at [435, 301] on span "Both Using a specified cleaner with a tray underneath to ensure any run off is …" at bounding box center [591, 296] width 434 height 25
click at [384, 292] on input "Both Using a specified cleaner with a tray underneath to ensure any run off is …" at bounding box center [379, 288] width 7 height 7
radio input "true"
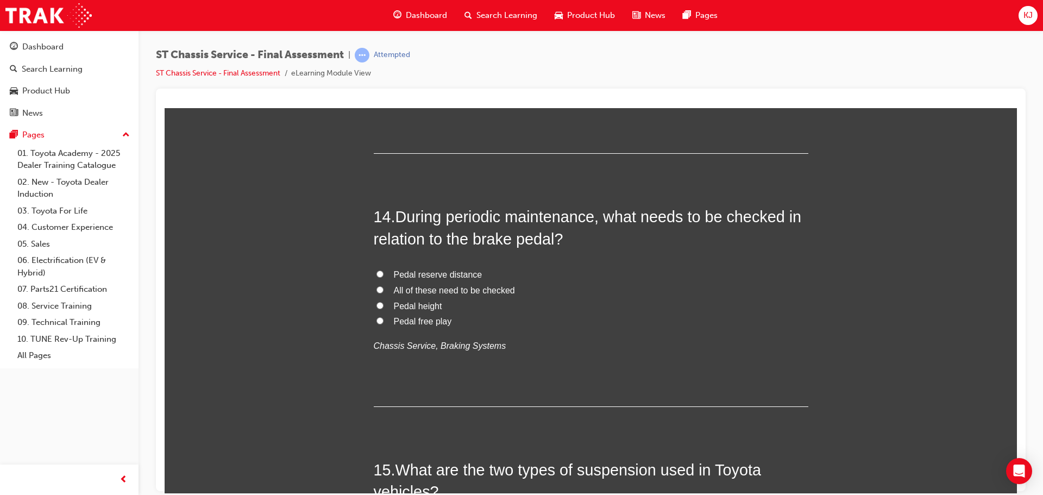
scroll to position [3260, 0]
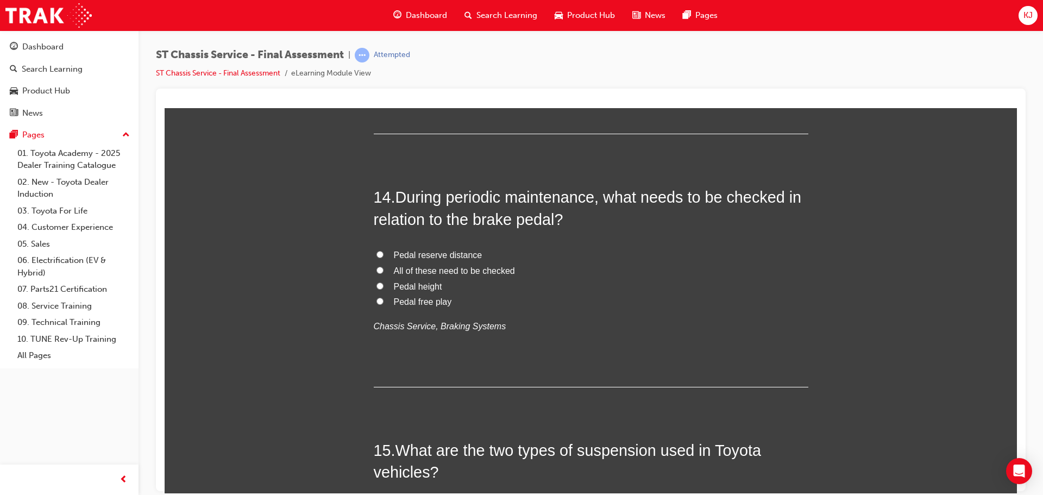
click at [403, 268] on span "All of these need to be checked" at bounding box center [454, 270] width 121 height 9
click at [376, 269] on input "All of these need to be checked" at bounding box center [379, 269] width 7 height 7
radio input "true"
click at [586, 271] on label "All of these need to be checked" at bounding box center [591, 271] width 435 height 16
click at [384, 271] on input "All of these need to be checked" at bounding box center [379, 269] width 7 height 7
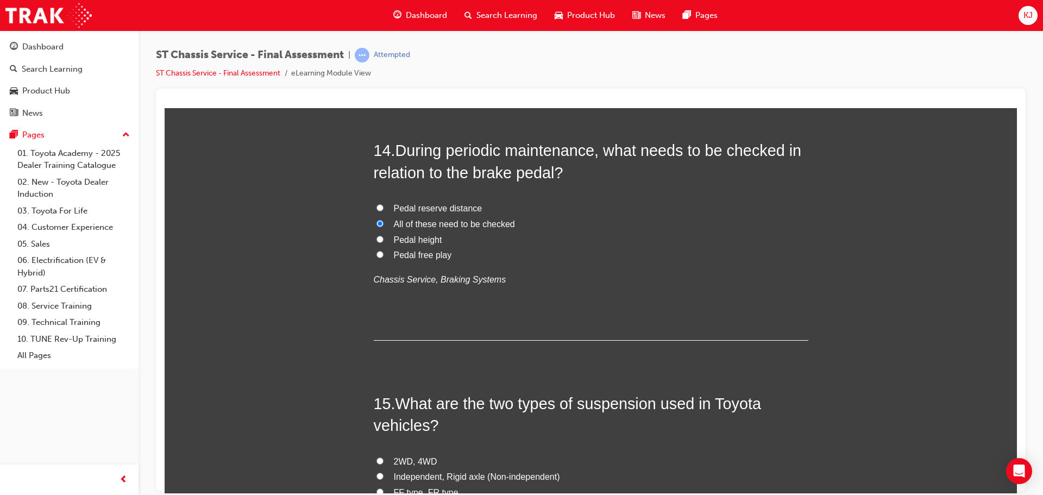
scroll to position [3477, 0]
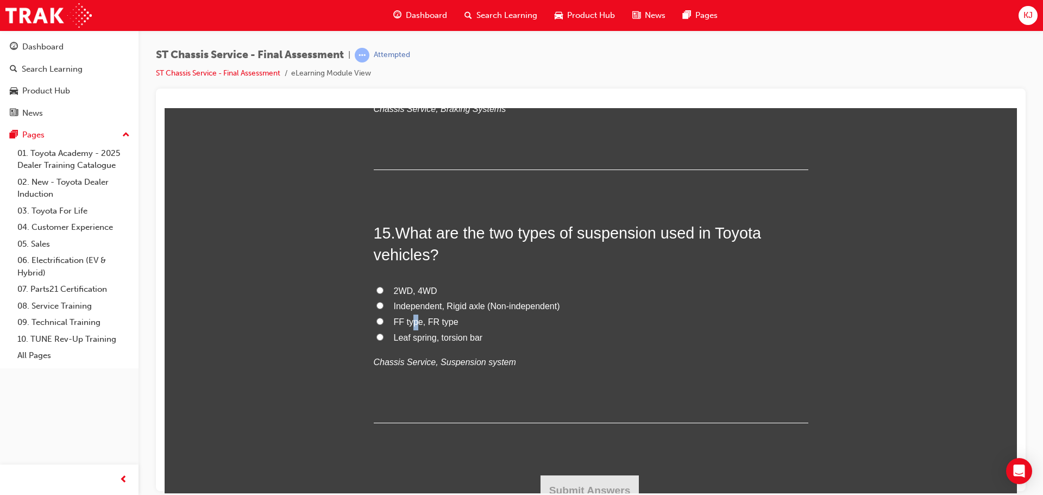
click at [412, 323] on label "FF type, FR type" at bounding box center [591, 322] width 435 height 16
click at [415, 309] on span "Independent, Rigid axle (Non-independent)" at bounding box center [477, 305] width 166 height 9
click at [376, 305] on input "Independent, Rigid axle (Non-independent)" at bounding box center [379, 305] width 7 height 7
radio input "true"
click at [544, 479] on button "Submit Answers" at bounding box center [590, 490] width 99 height 30
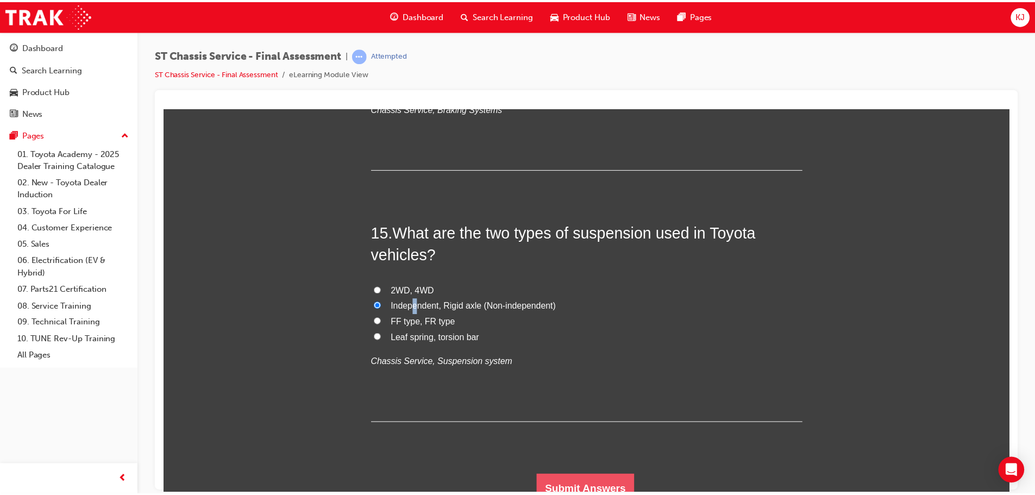
scroll to position [0, 0]
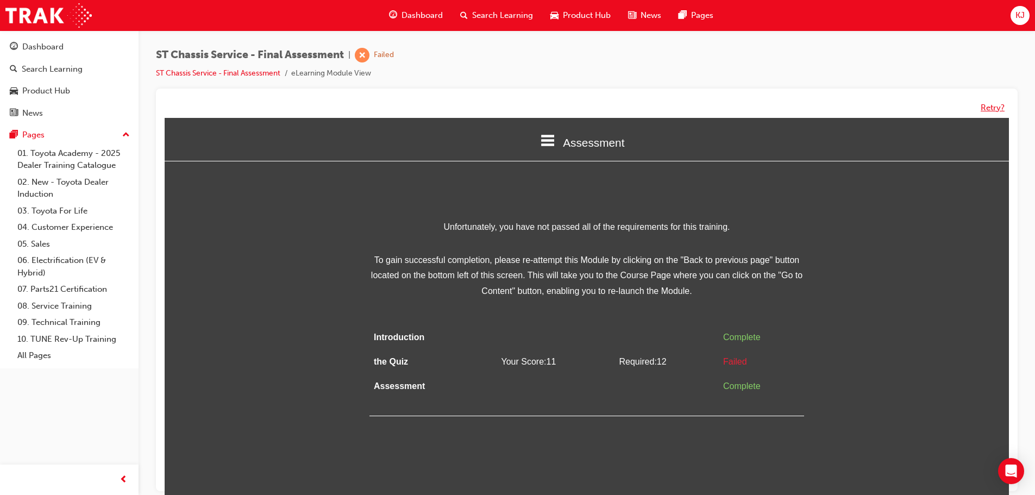
click at [999, 107] on button "Retry?" at bounding box center [993, 108] width 24 height 12
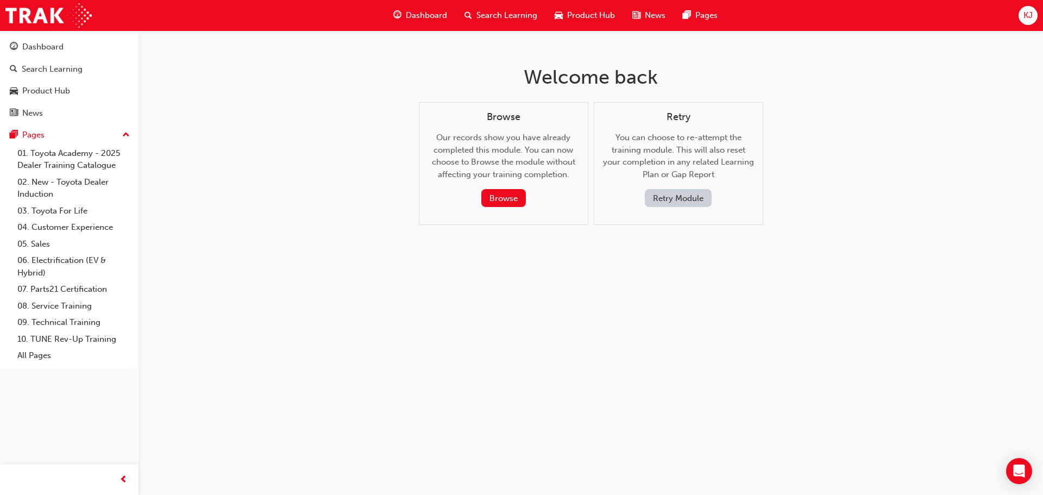
click at [692, 202] on button "Retry Module" at bounding box center [678, 198] width 67 height 18
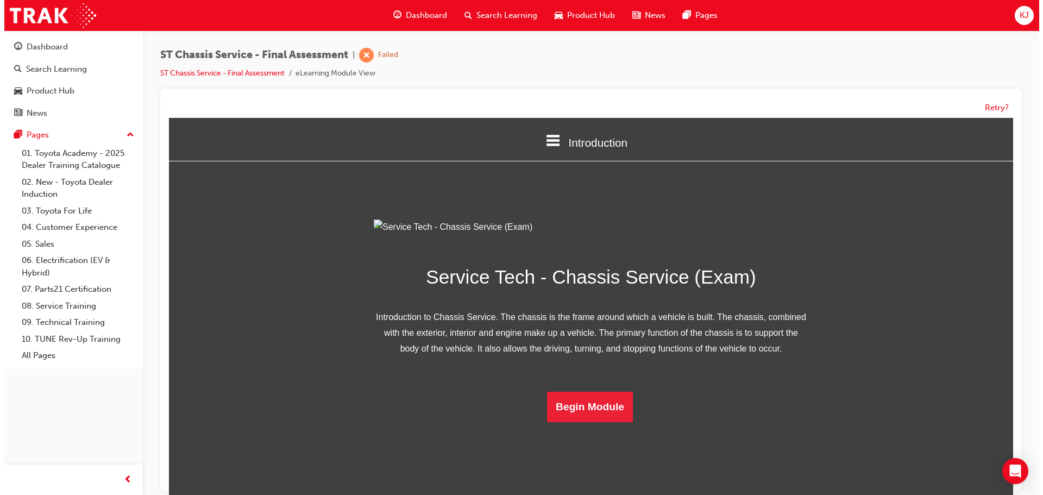
scroll to position [39, 0]
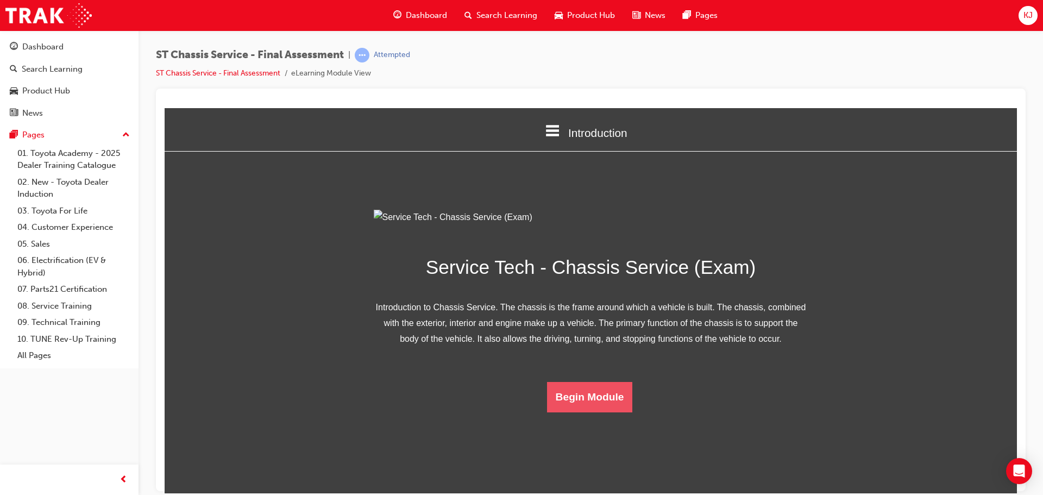
click at [583, 412] on button "Begin Module" at bounding box center [590, 396] width 86 height 30
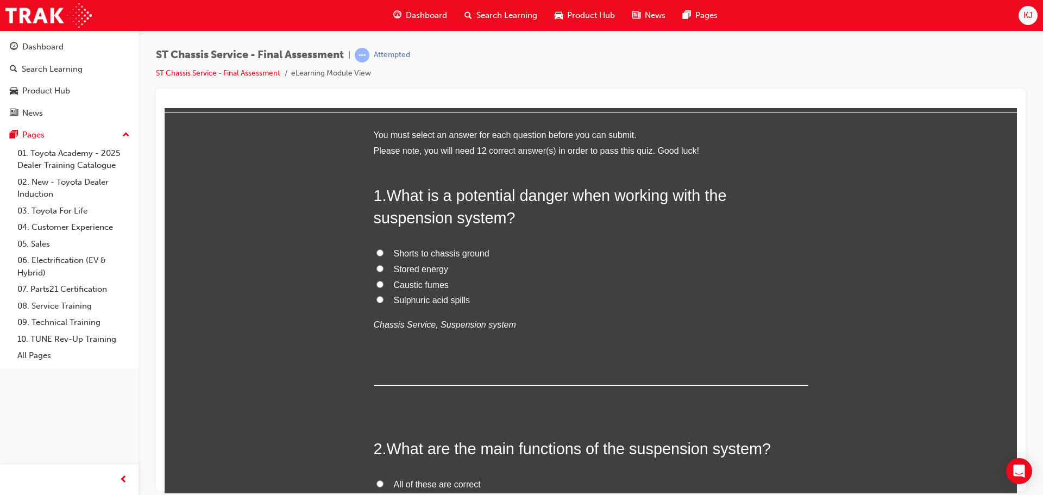
scroll to position [0, 0]
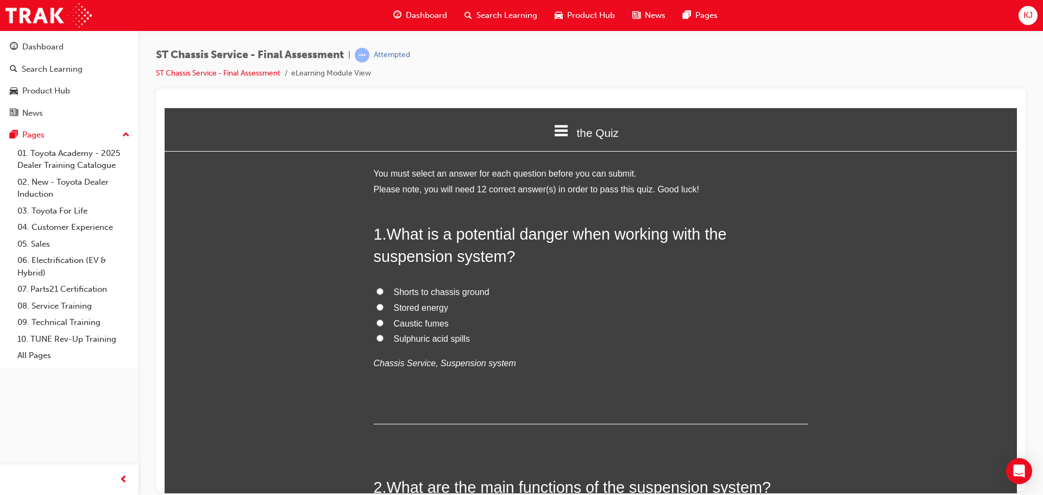
click at [434, 310] on span "Stored energy" at bounding box center [421, 307] width 55 height 9
click at [384, 310] on input "Stored energy" at bounding box center [379, 306] width 7 height 7
radio input "true"
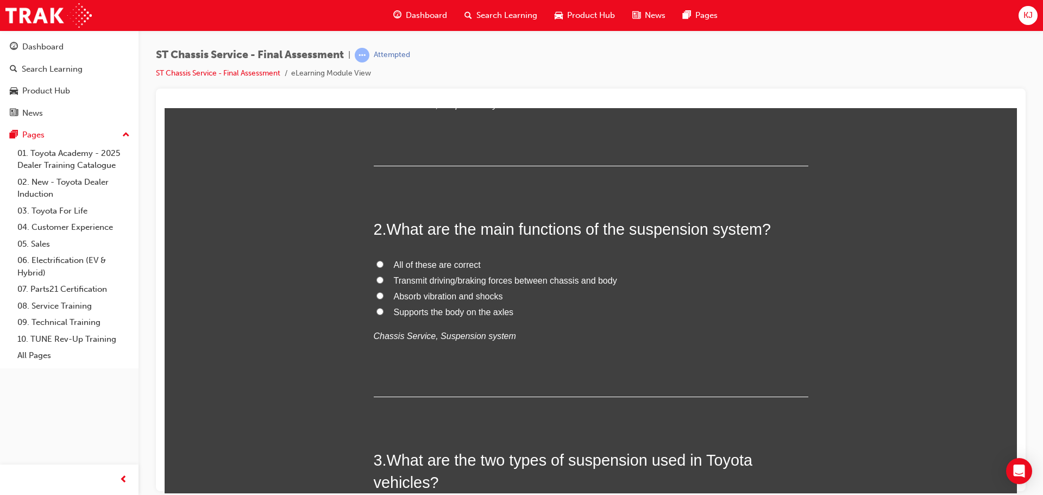
scroll to position [272, 0]
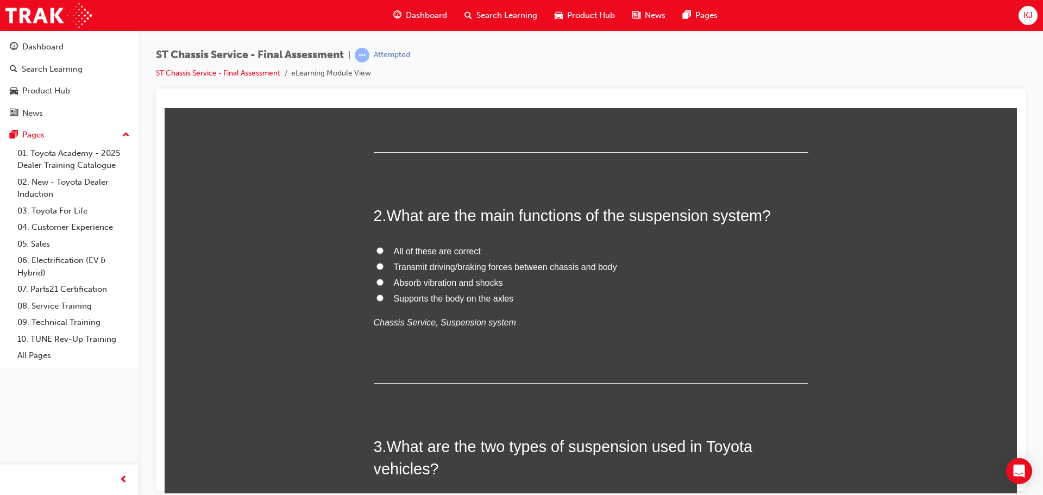
drag, startPoint x: 407, startPoint y: 242, endPoint x: 406, endPoint y: 248, distance: 6.1
click at [406, 248] on div "2 . What are the main functions of the suspension system? All of these are corr…" at bounding box center [591, 293] width 435 height 179
click at [398, 254] on span "All of these are correct" at bounding box center [437, 250] width 87 height 9
click at [378, 249] on input "All of these are correct" at bounding box center [379, 250] width 7 height 7
radio input "true"
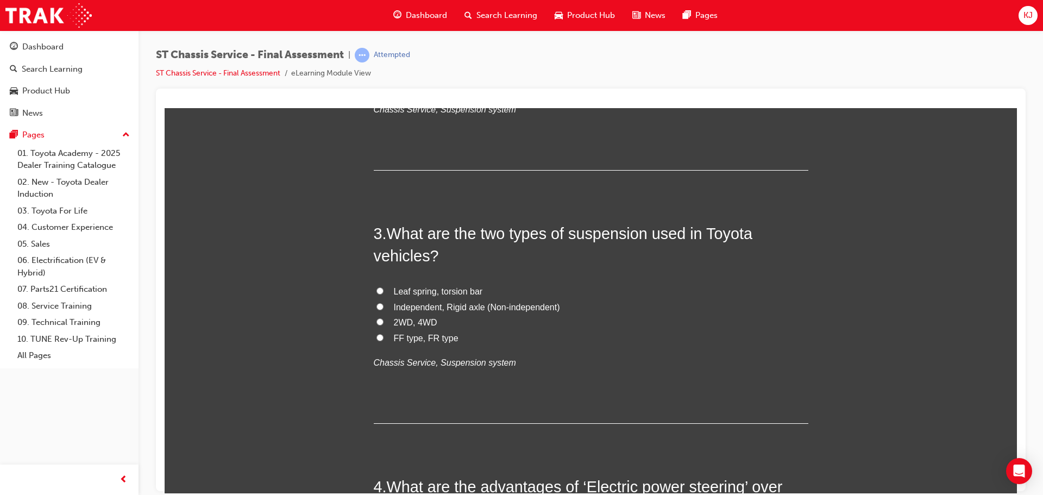
scroll to position [489, 0]
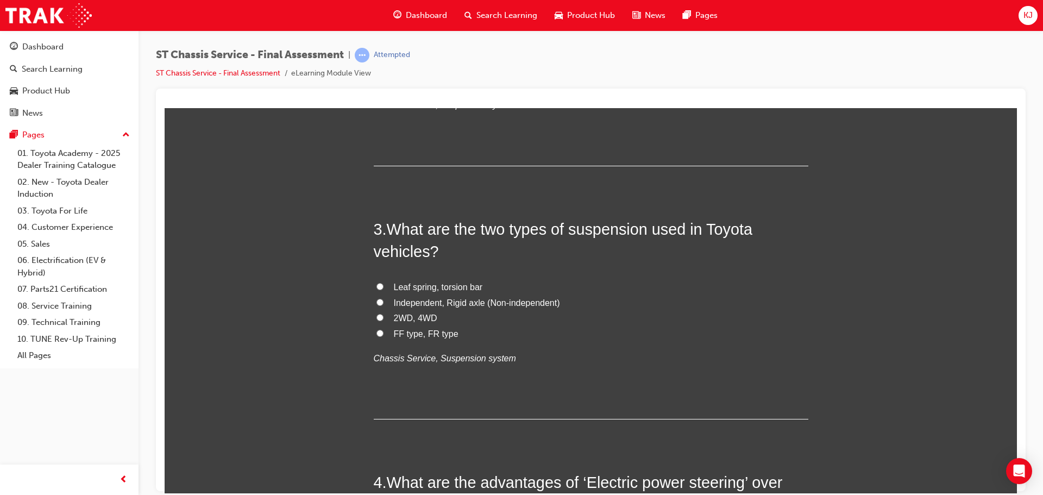
click at [376, 303] on input "Independent, Rigid axle (Non-independent)" at bounding box center [379, 301] width 7 height 7
radio input "true"
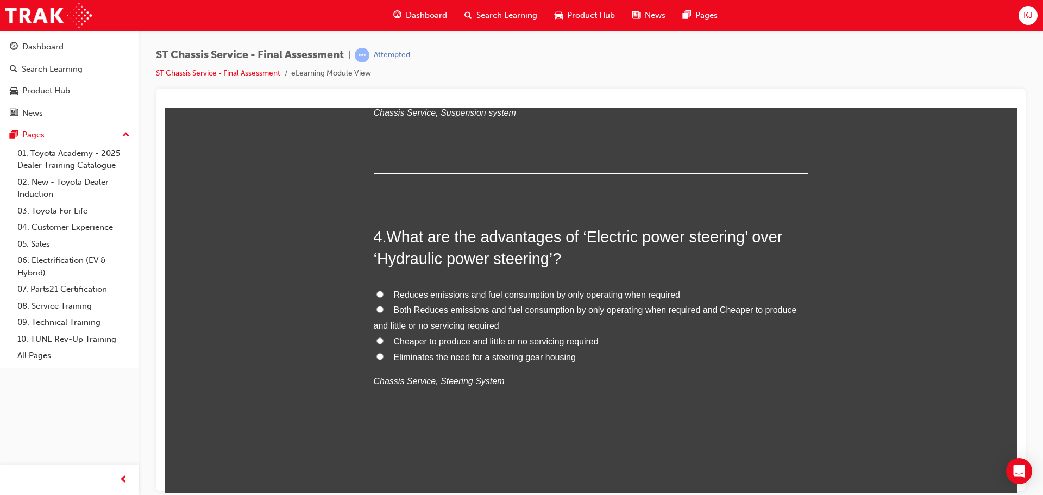
scroll to position [761, 0]
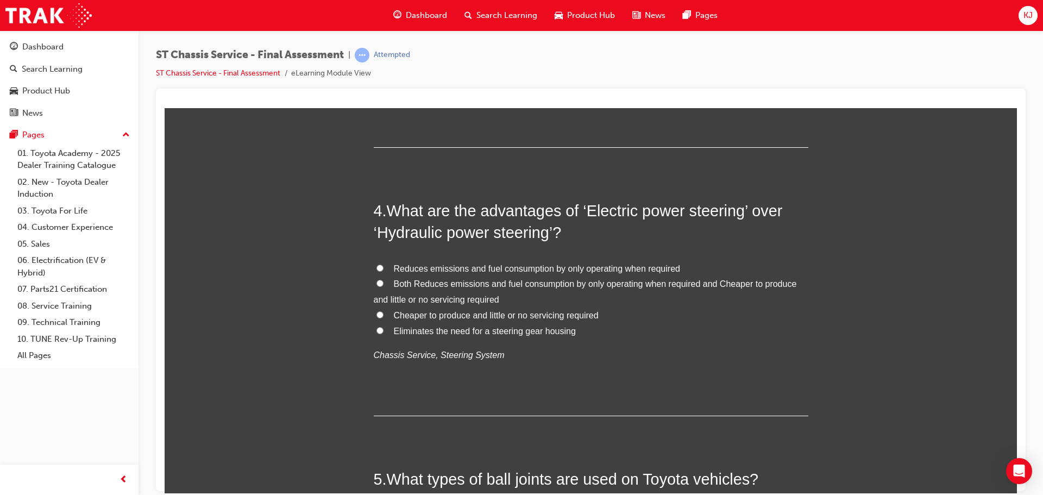
click at [413, 330] on span "Eliminates the need for a steering gear housing" at bounding box center [485, 330] width 182 height 9
click at [384, 330] on input "Eliminates the need for a steering gear housing" at bounding box center [379, 330] width 7 height 7
radio input "true"
click at [412, 266] on span "Reduces emissions and fuel consumption by only operating when required" at bounding box center [537, 267] width 286 height 9
click at [384, 266] on input "Reduces emissions and fuel consumption by only operating when required" at bounding box center [379, 267] width 7 height 7
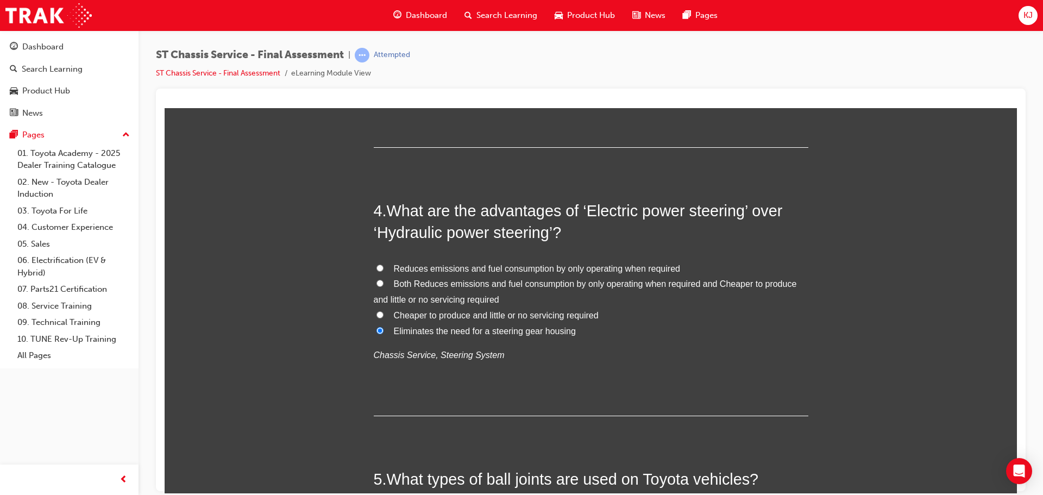
radio input "true"
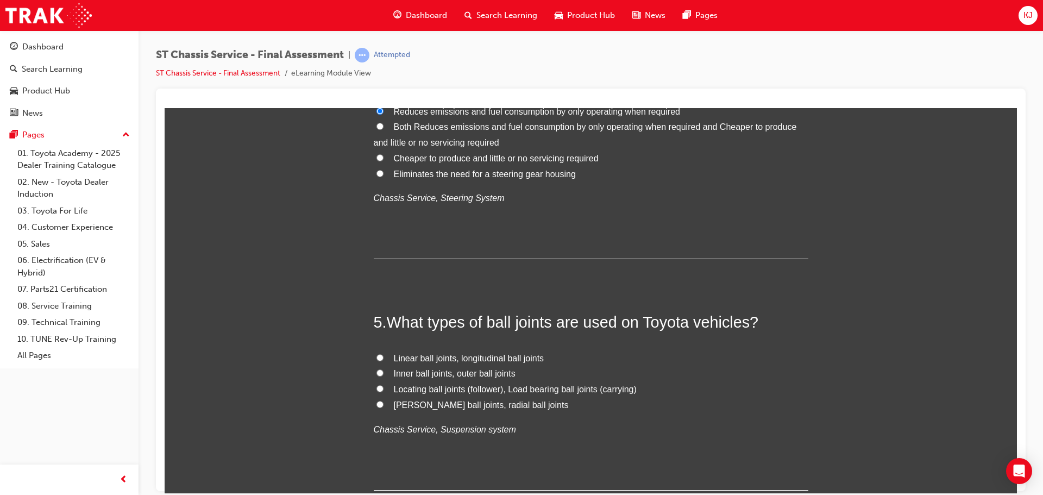
scroll to position [978, 0]
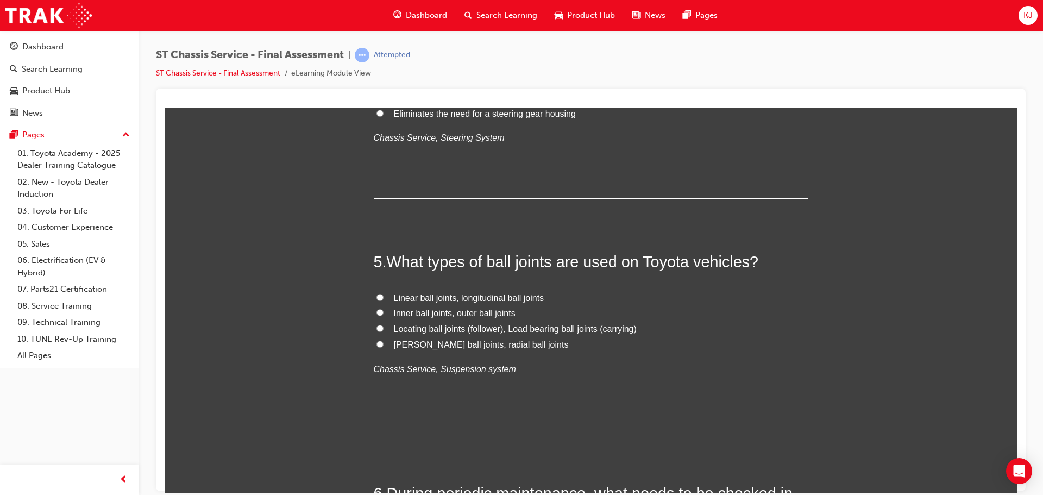
click at [399, 321] on label "Locating ball joints (follower), Load bearing ball joints (carrying)" at bounding box center [591, 329] width 435 height 16
click at [384, 324] on input "Locating ball joints (follower), Load bearing ball joints (carrying)" at bounding box center [379, 327] width 7 height 7
radio input "true"
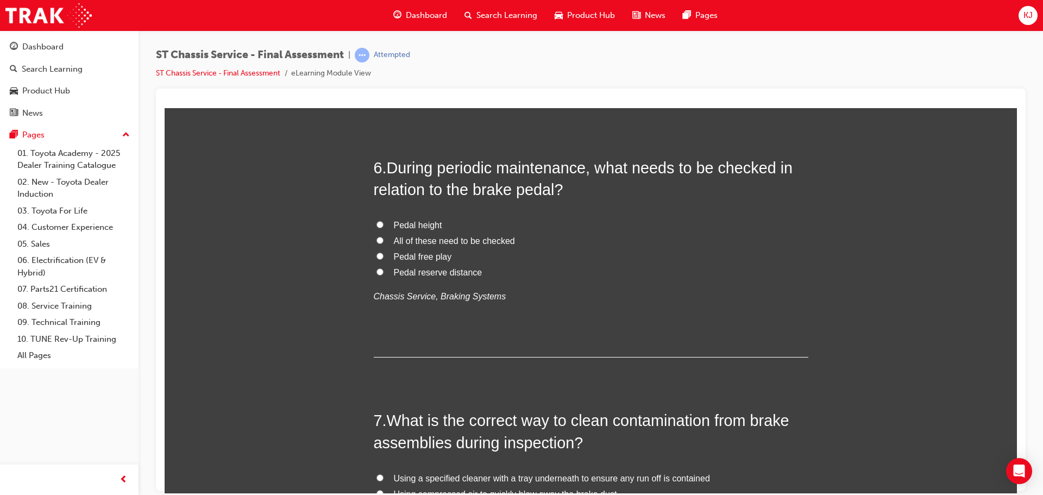
scroll to position [1304, 0]
click at [416, 238] on span "All of these need to be checked" at bounding box center [454, 239] width 121 height 9
click at [384, 238] on input "All of these need to be checked" at bounding box center [379, 239] width 7 height 7
radio input "true"
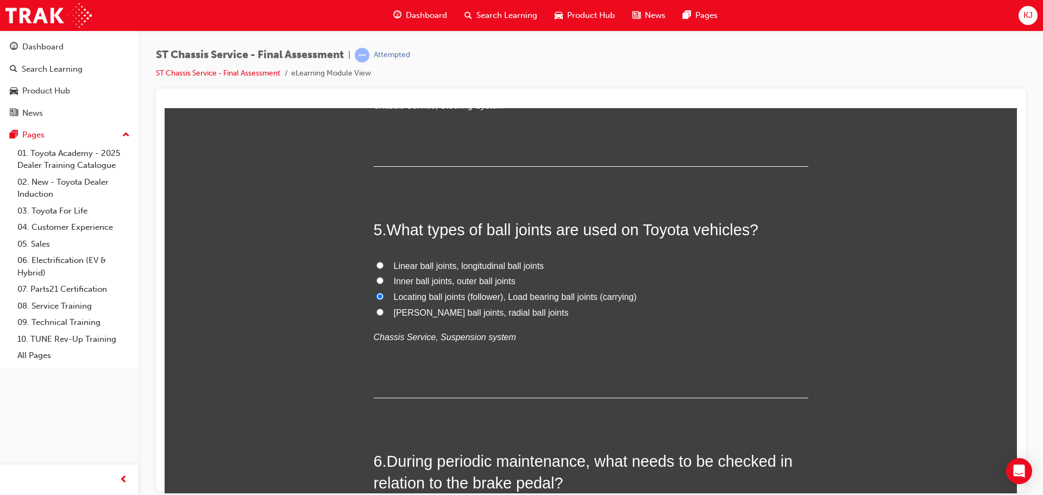
scroll to position [1033, 0]
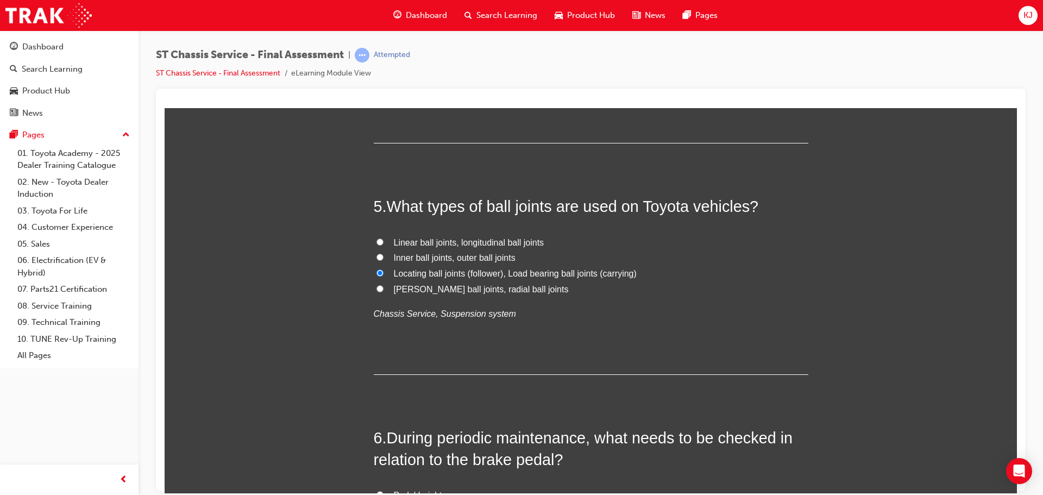
drag, startPoint x: 413, startPoint y: 357, endPoint x: 403, endPoint y: 402, distance: 45.7
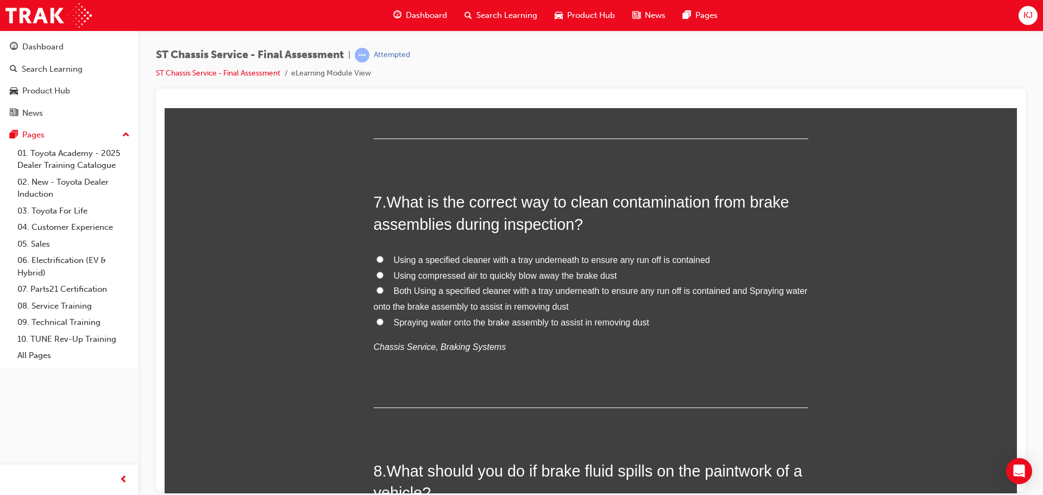
scroll to position [1522, 0]
click at [422, 288] on span "Both Using a specified cleaner with a tray underneath to ensure any run off is …" at bounding box center [591, 297] width 434 height 25
click at [384, 288] on input "Both Using a specified cleaner with a tray underneath to ensure any run off is …" at bounding box center [379, 289] width 7 height 7
radio input "true"
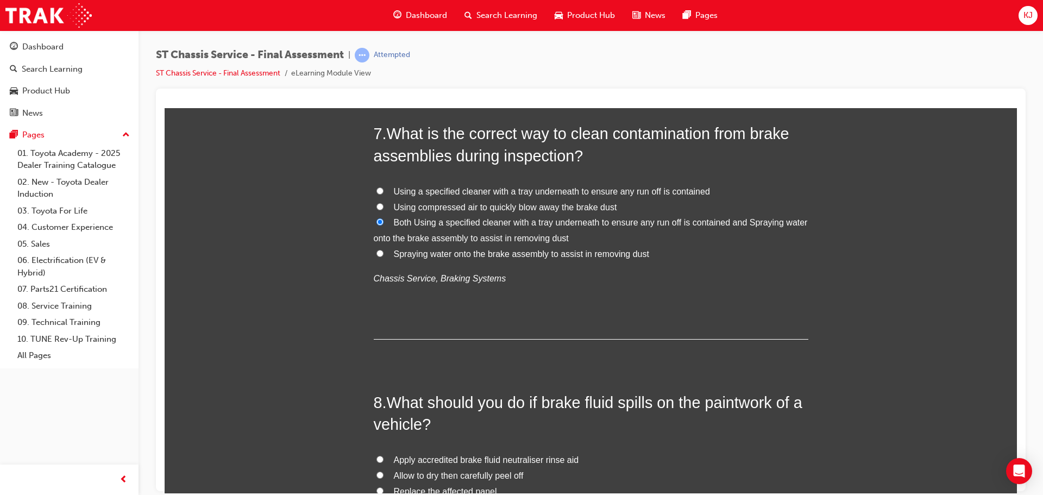
scroll to position [1685, 0]
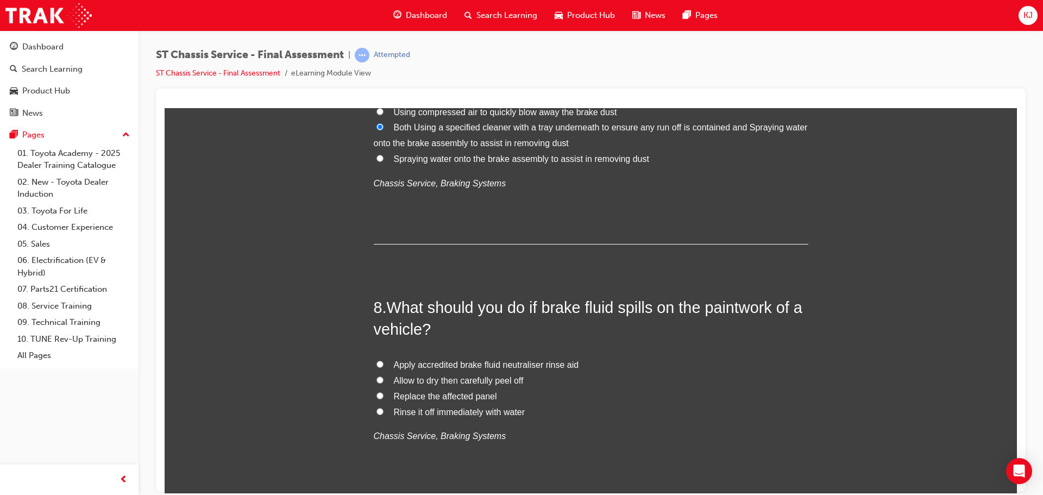
click at [467, 365] on span "Apply accredited brake fluid neutraliser rinse aid" at bounding box center [486, 364] width 185 height 9
click at [384, 365] on input "Apply accredited brake fluid neutraliser rinse aid" at bounding box center [379, 363] width 7 height 7
radio input "true"
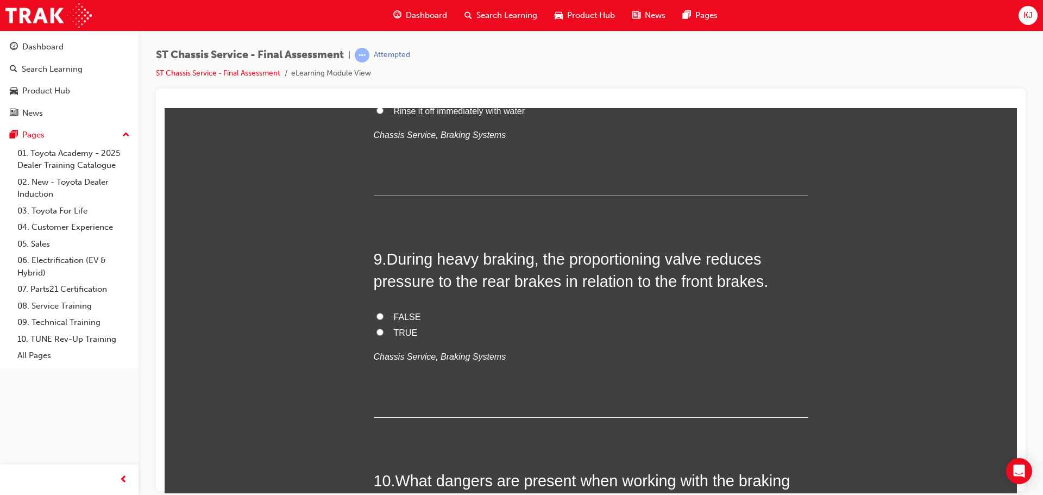
scroll to position [2011, 0]
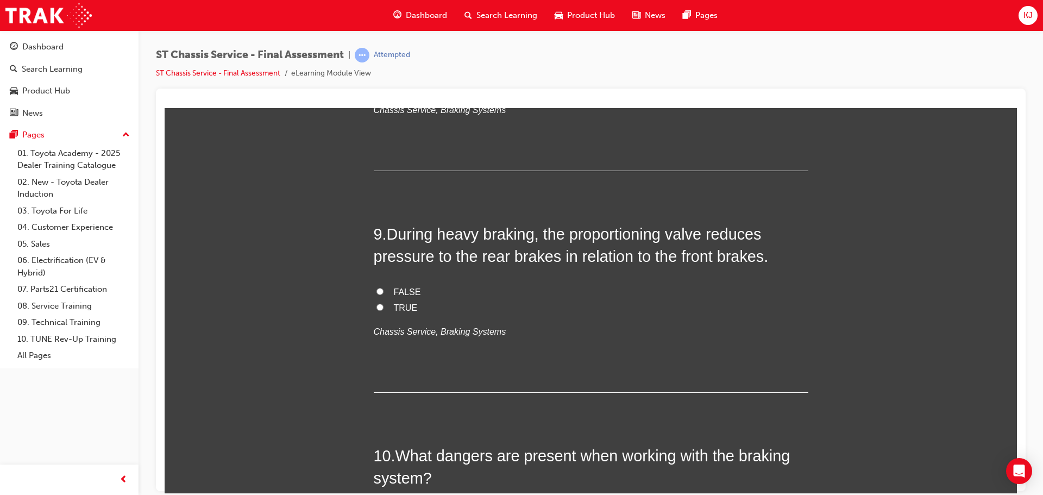
click at [383, 306] on label "TRUE" at bounding box center [591, 308] width 435 height 16
click at [383, 306] on input "TRUE" at bounding box center [379, 306] width 7 height 7
radio input "true"
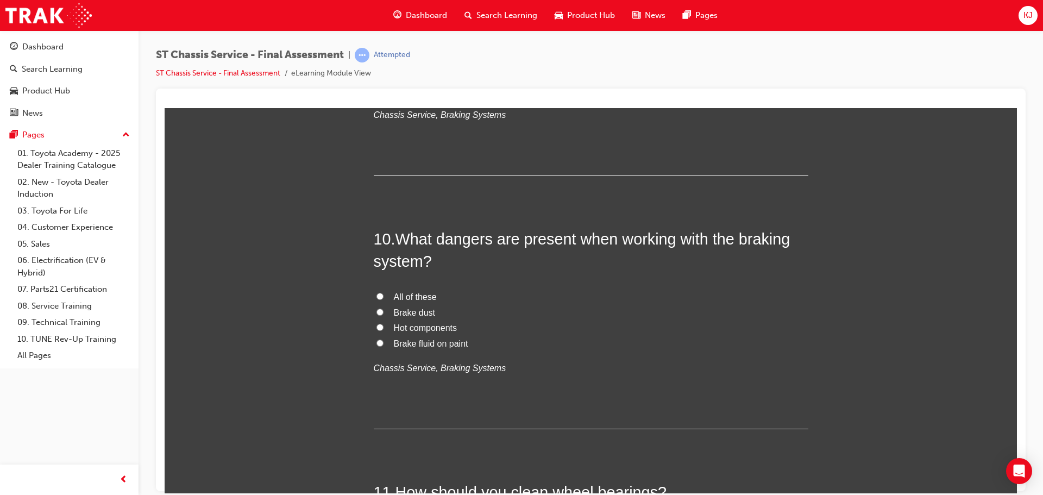
scroll to position [2229, 0]
click at [393, 288] on label "All of these" at bounding box center [591, 296] width 435 height 16
click at [384, 292] on input "All of these" at bounding box center [379, 295] width 7 height 7
radio input "true"
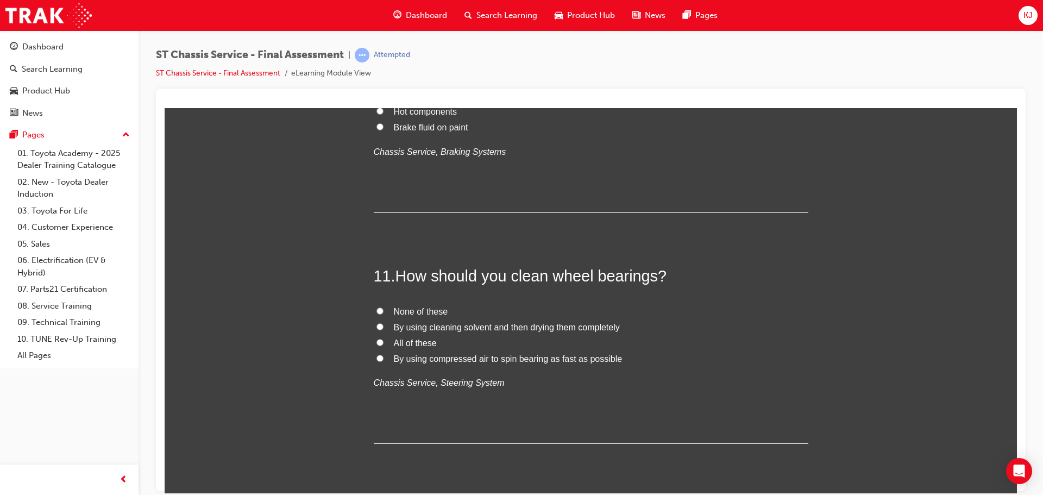
scroll to position [2446, 0]
click at [417, 310] on span "None of these" at bounding box center [421, 309] width 54 height 9
click at [384, 310] on input "None of these" at bounding box center [379, 308] width 7 height 7
radio input "true"
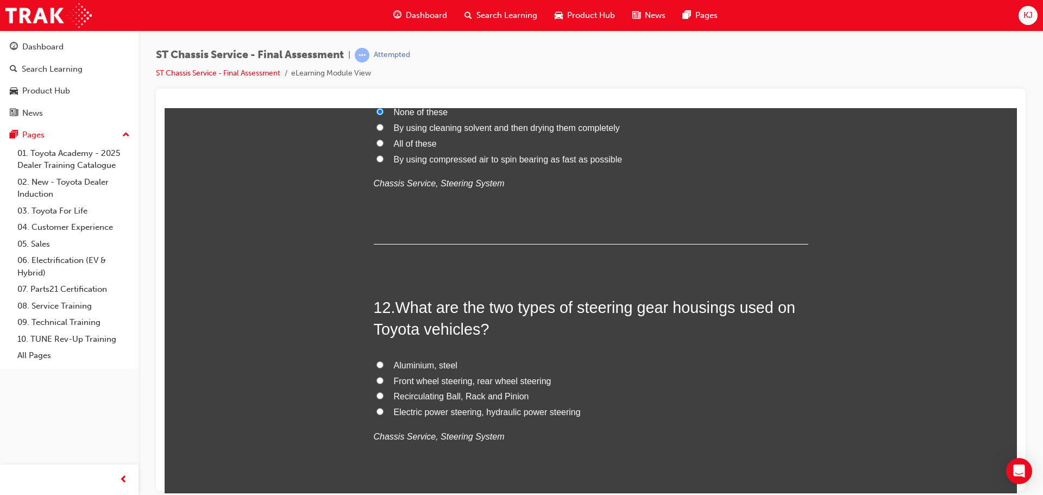
scroll to position [2663, 0]
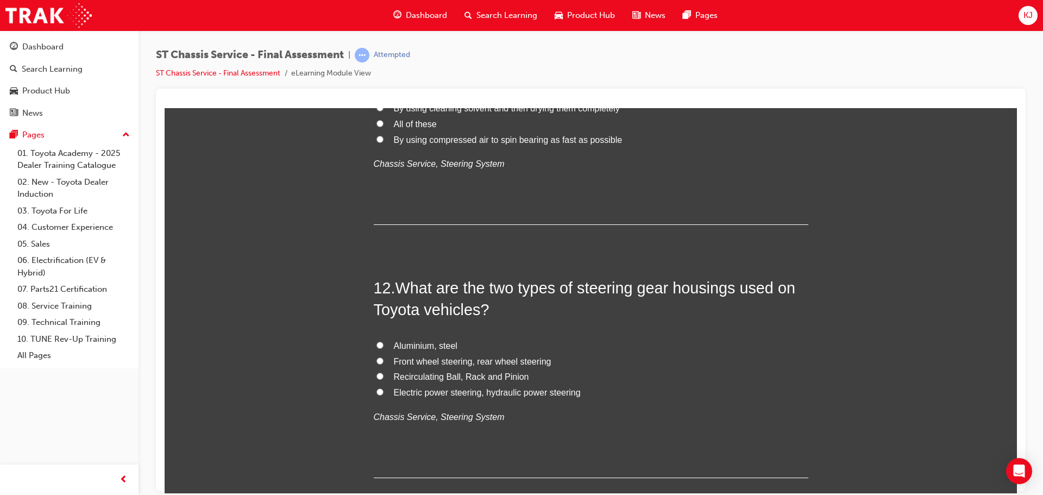
click at [387, 392] on label "Electric power steering, hydraulic power steering" at bounding box center [591, 393] width 435 height 16
click at [384, 392] on input "Electric power steering, hydraulic power steering" at bounding box center [379, 391] width 7 height 7
radio input "true"
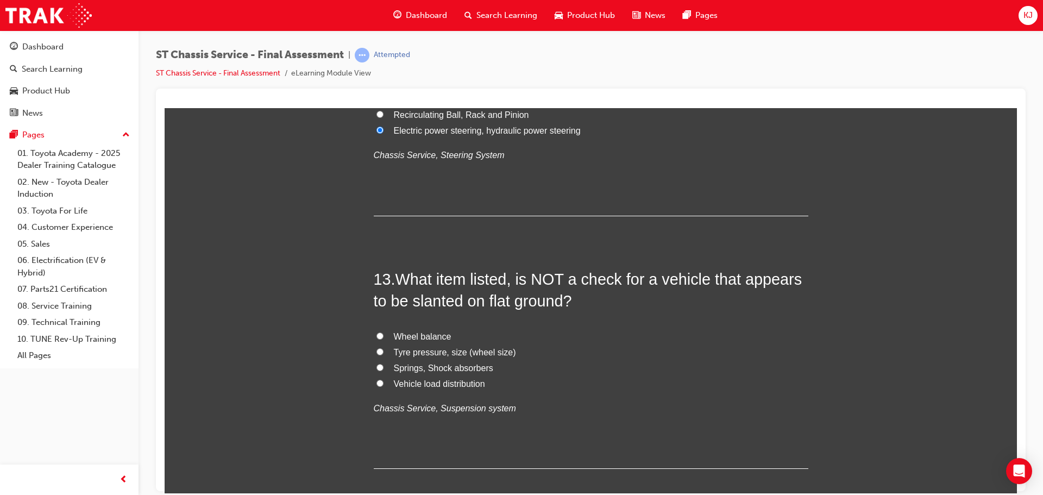
scroll to position [2935, 0]
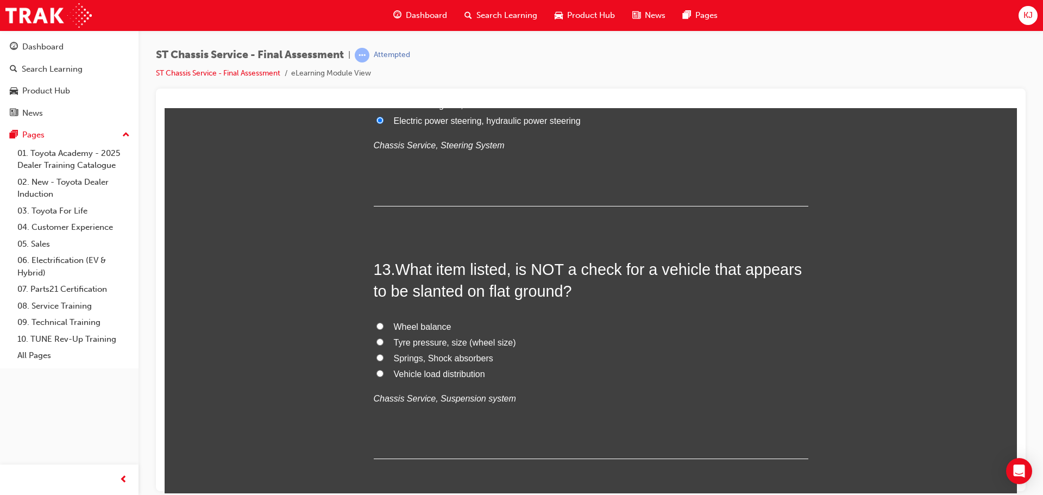
click at [382, 323] on label "Wheel balance" at bounding box center [591, 327] width 435 height 16
click at [382, 323] on input "Wheel balance" at bounding box center [379, 325] width 7 height 7
radio input "true"
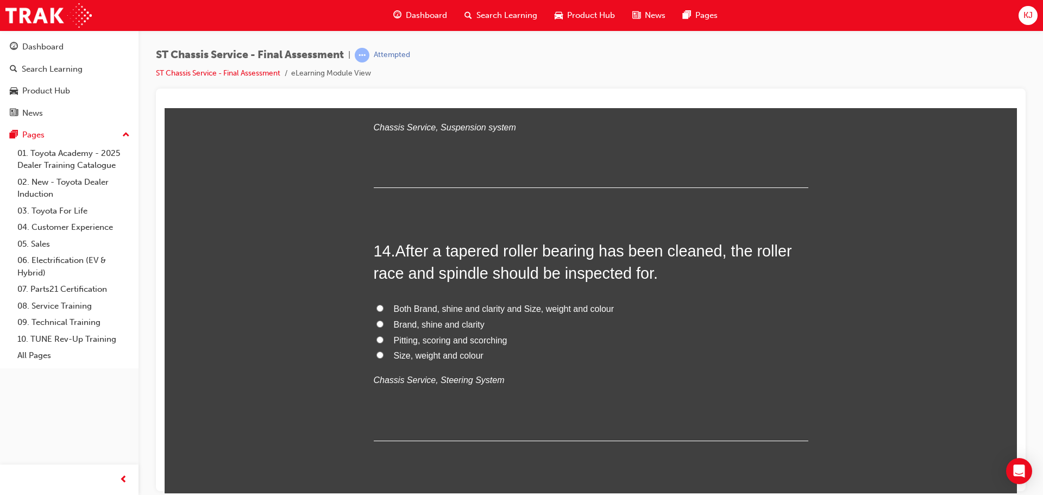
scroll to position [3206, 0]
click at [394, 340] on span "Pitting, scoring and scorching" at bounding box center [451, 339] width 114 height 9
click at [384, 340] on input "Pitting, scoring and scorching" at bounding box center [379, 338] width 7 height 7
radio input "true"
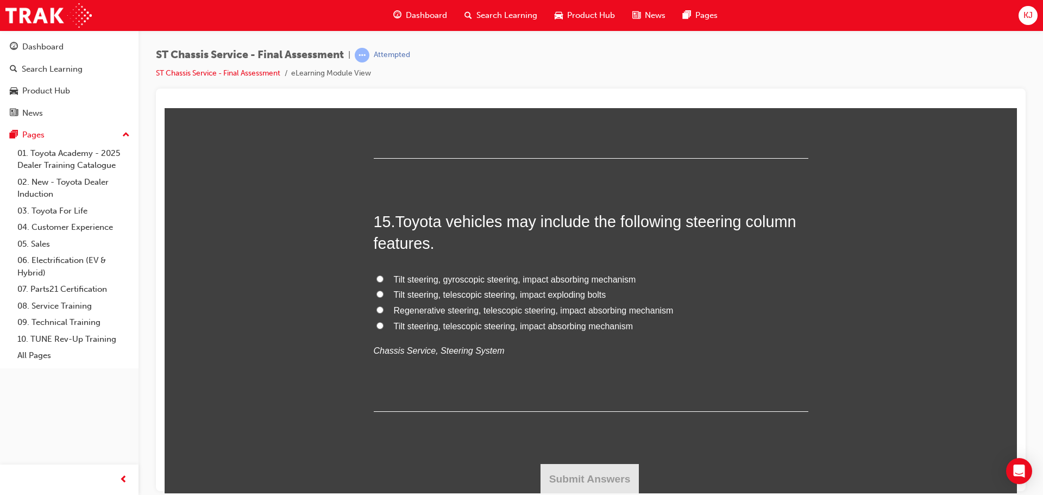
scroll to position [3489, 0]
click at [376, 311] on input "Regenerative steering, telescopic steering, impact absorbing mechanism" at bounding box center [379, 308] width 7 height 7
radio input "true"
click at [554, 478] on button "Submit Answers" at bounding box center [590, 478] width 99 height 30
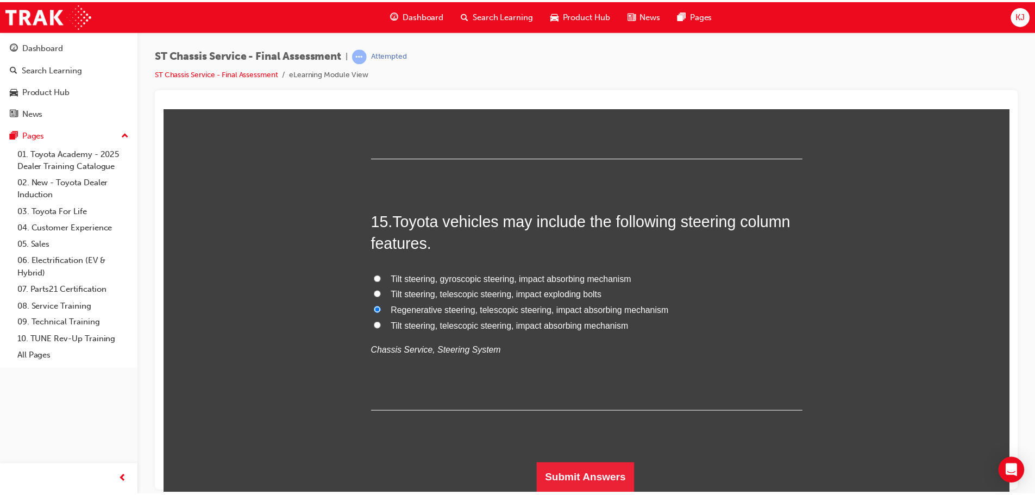
scroll to position [0, 0]
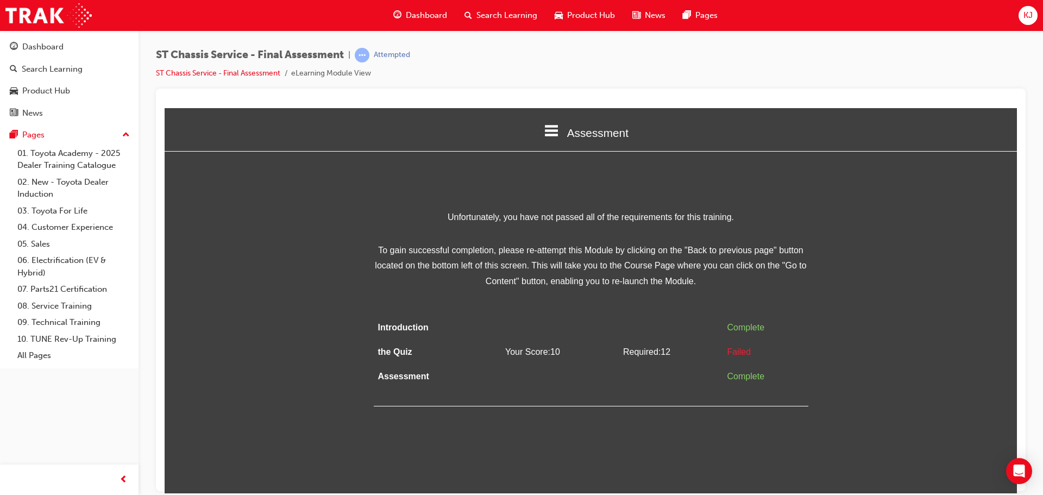
click at [554, 478] on html "Assessment Introduction the Quiz Assessment Unfortunately, you have not passed …" at bounding box center [591, 300] width 852 height 385
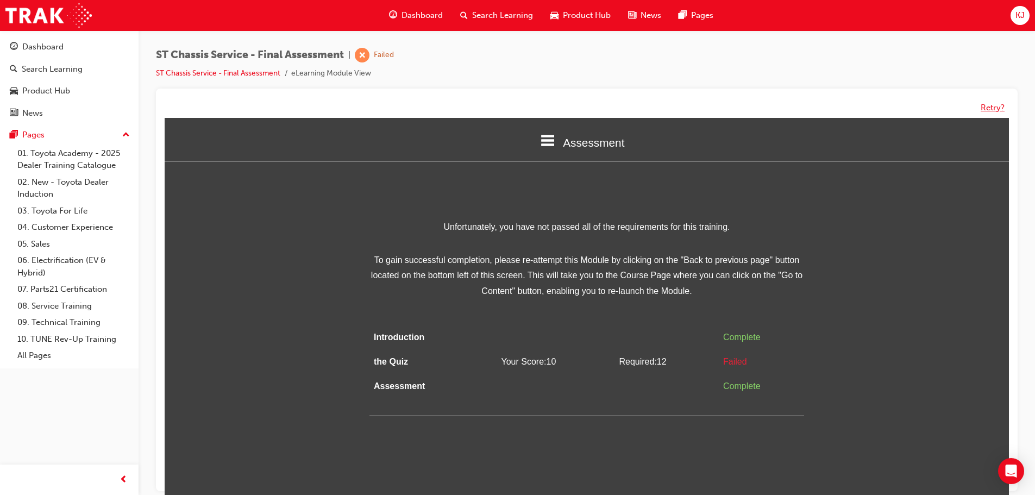
click at [987, 106] on button "Retry?" at bounding box center [993, 108] width 24 height 12
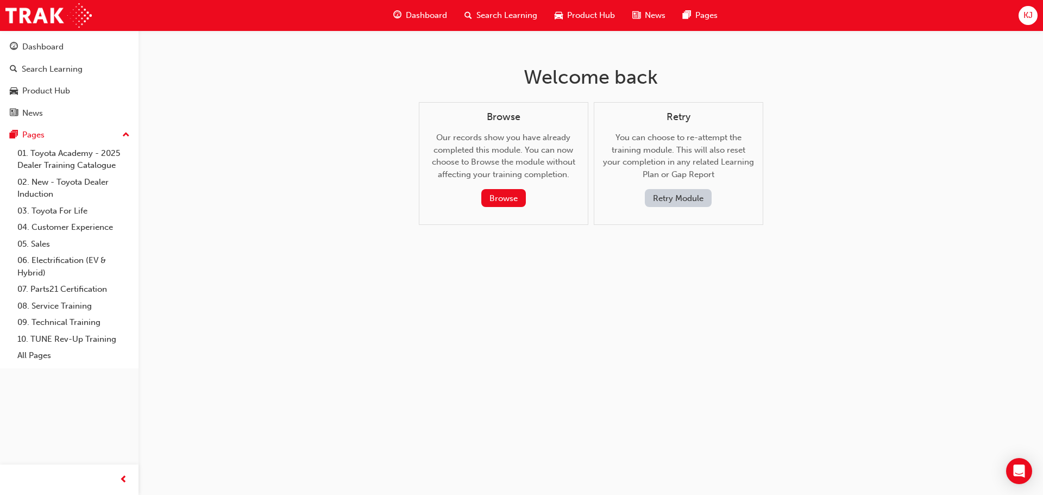
click at [648, 196] on button "Retry Module" at bounding box center [678, 198] width 67 height 18
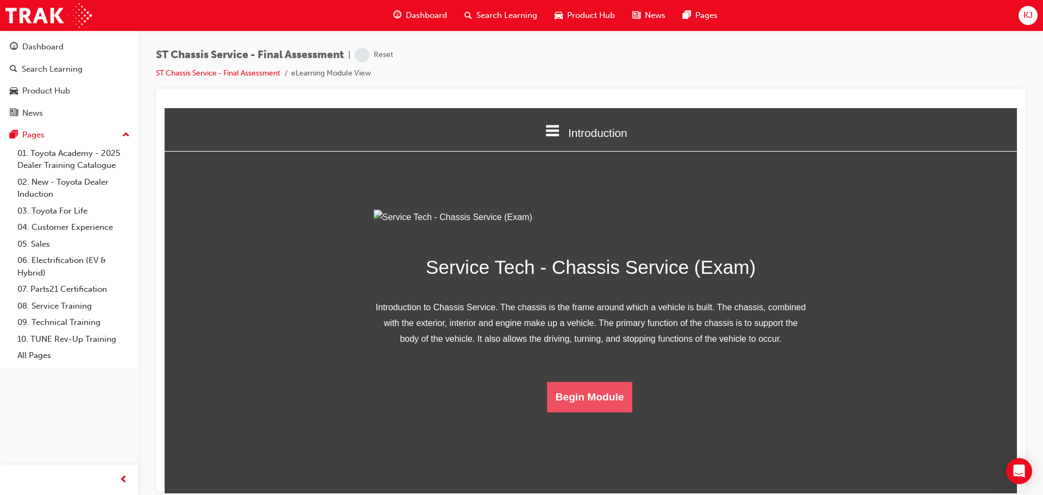
click at [611, 412] on button "Begin Module" at bounding box center [590, 396] width 86 height 30
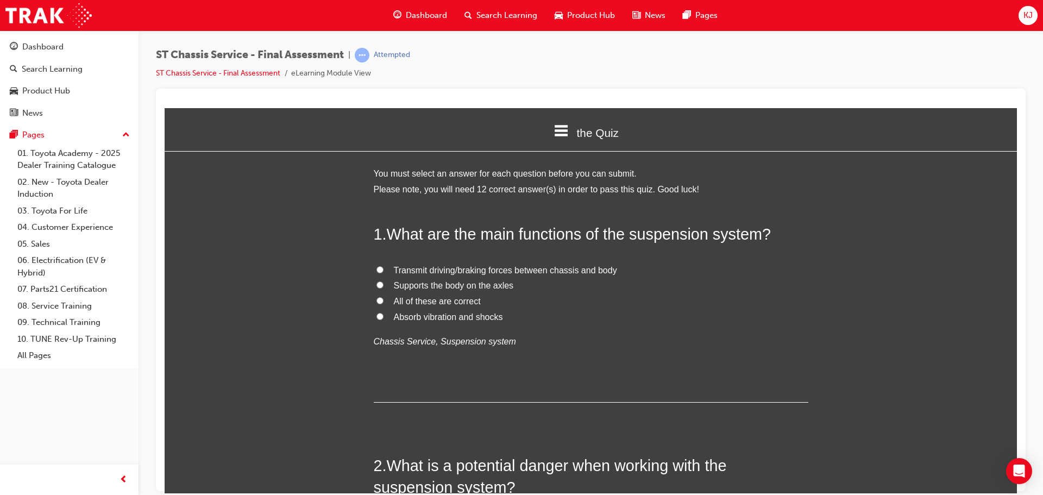
click at [459, 266] on span "Transmit driving/braking forces between chassis and body" at bounding box center [505, 269] width 223 height 9
click at [384, 266] on input "Transmit driving/braking forces between chassis and body" at bounding box center [379, 269] width 7 height 7
radio input "true"
click at [426, 299] on span "All of these are correct" at bounding box center [437, 300] width 87 height 9
click at [384, 299] on input "All of these are correct" at bounding box center [379, 300] width 7 height 7
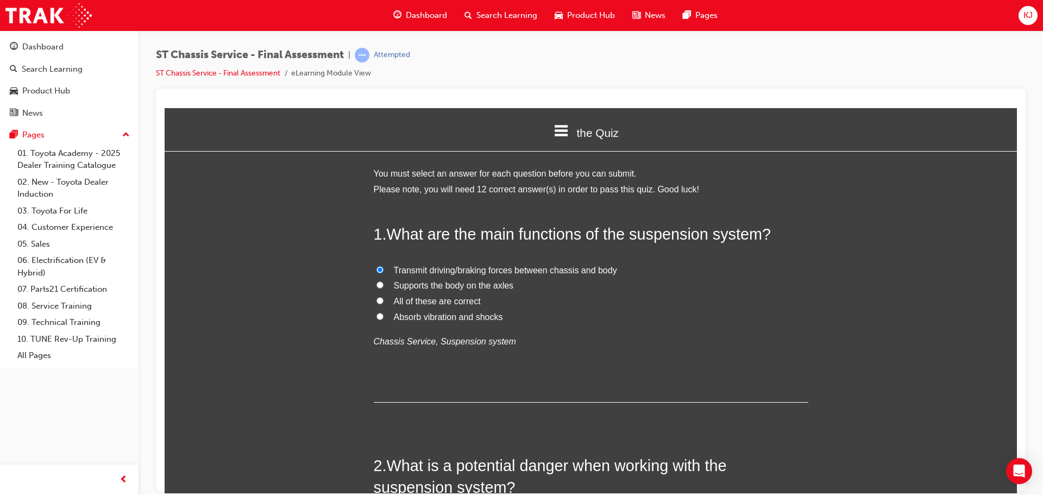
radio input "true"
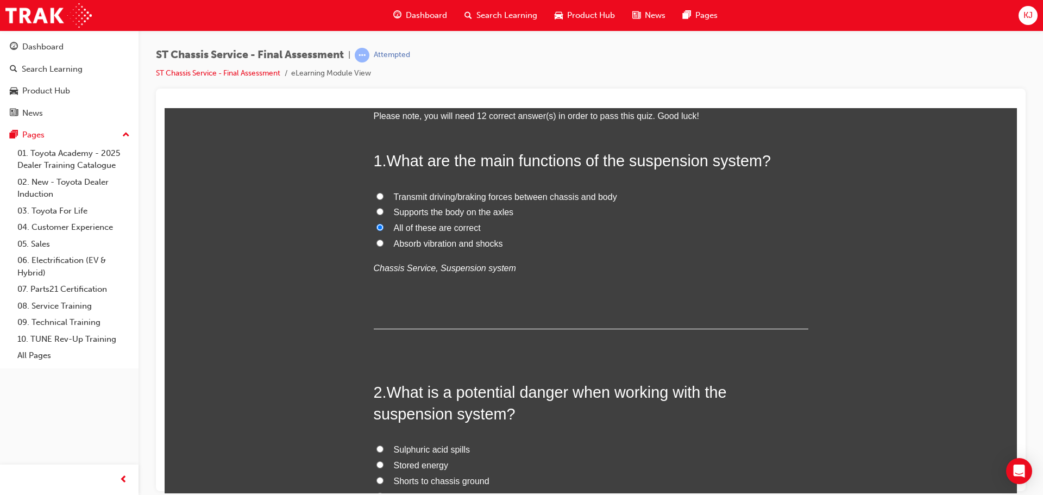
scroll to position [272, 0]
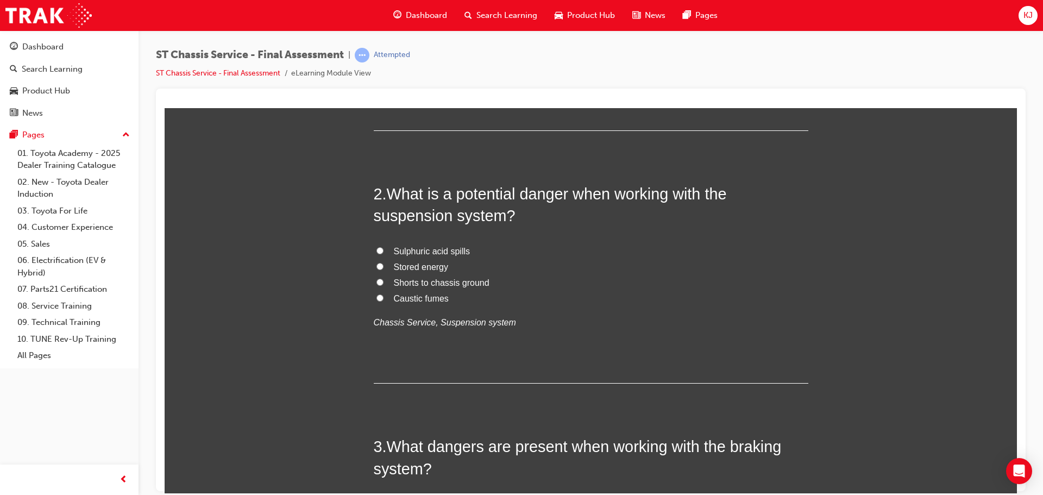
click at [394, 268] on span "Stored energy" at bounding box center [421, 266] width 55 height 9
click at [384, 268] on input "Stored energy" at bounding box center [379, 265] width 7 height 7
radio input "true"
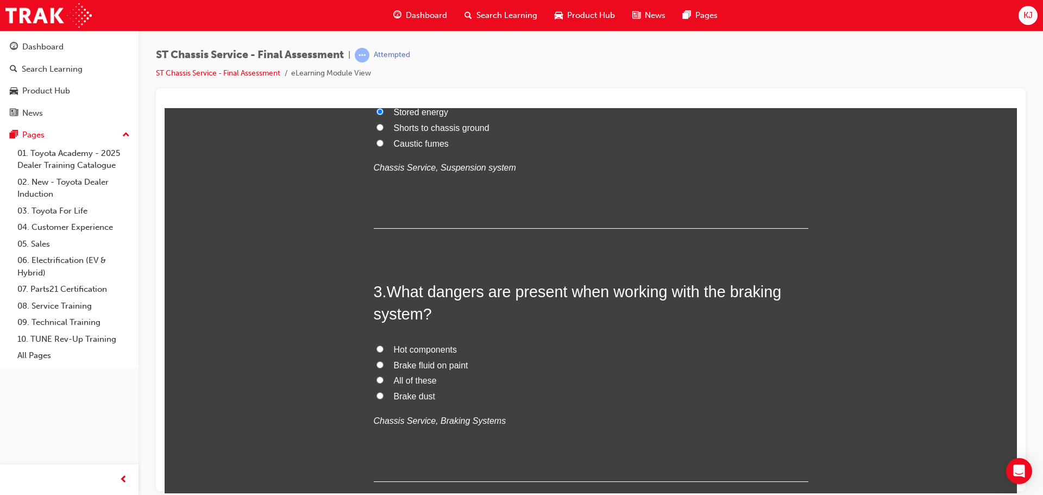
scroll to position [489, 0]
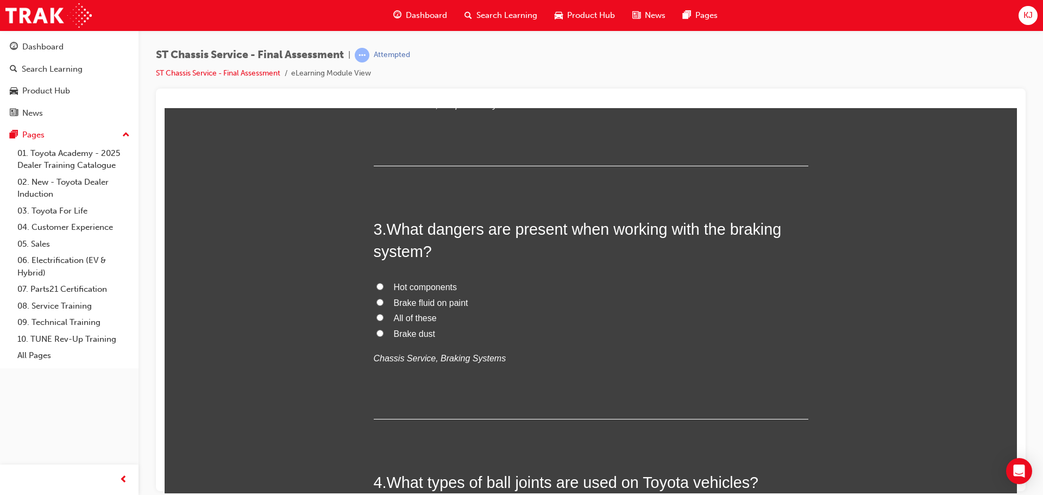
click at [386, 320] on label "All of these" at bounding box center [591, 318] width 435 height 16
click at [384, 320] on input "All of these" at bounding box center [379, 316] width 7 height 7
radio input "true"
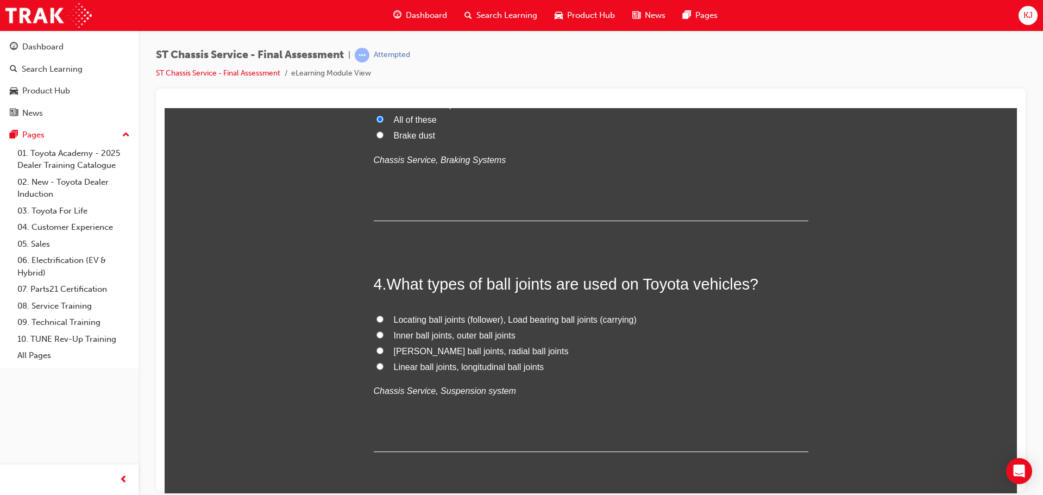
scroll to position [706, 0]
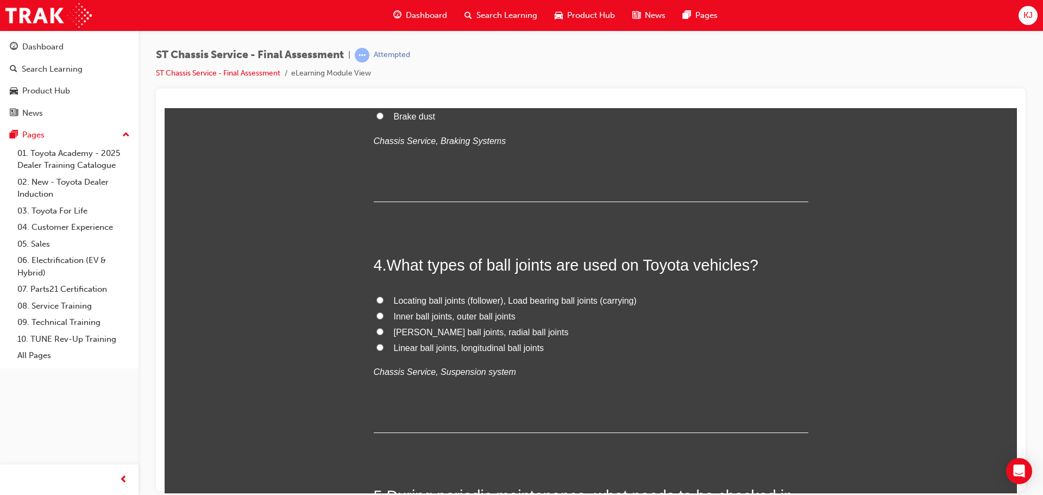
click at [394, 302] on span "Locating ball joints (follower), Load bearing ball joints (carrying)" at bounding box center [515, 300] width 243 height 9
click at [384, 302] on input "Locating ball joints (follower), Load bearing ball joints (carrying)" at bounding box center [379, 299] width 7 height 7
radio input "true"
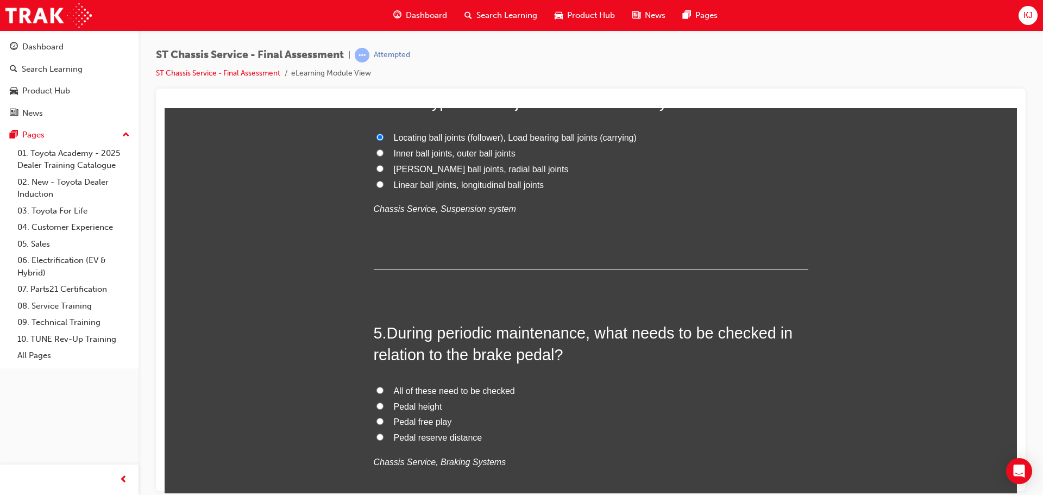
scroll to position [924, 0]
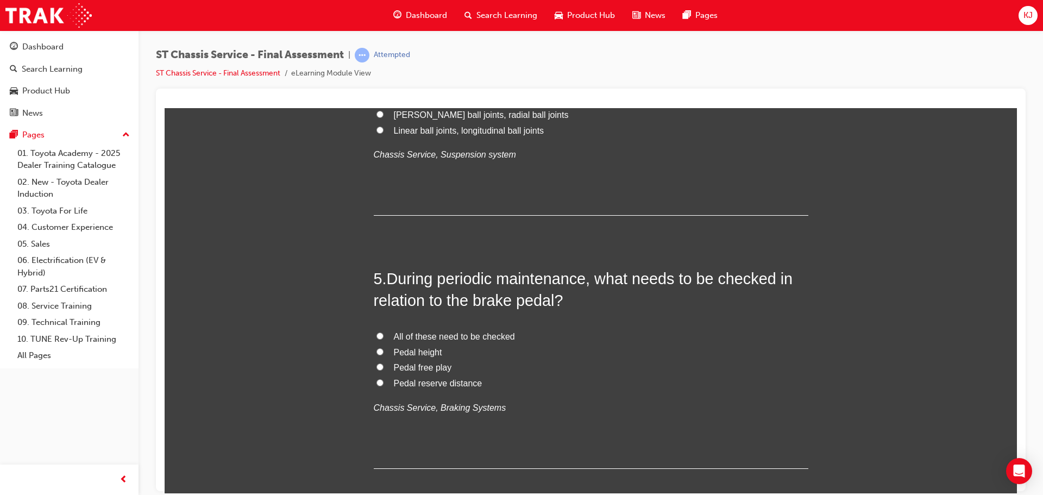
click at [376, 335] on input "All of these need to be checked" at bounding box center [379, 335] width 7 height 7
radio input "true"
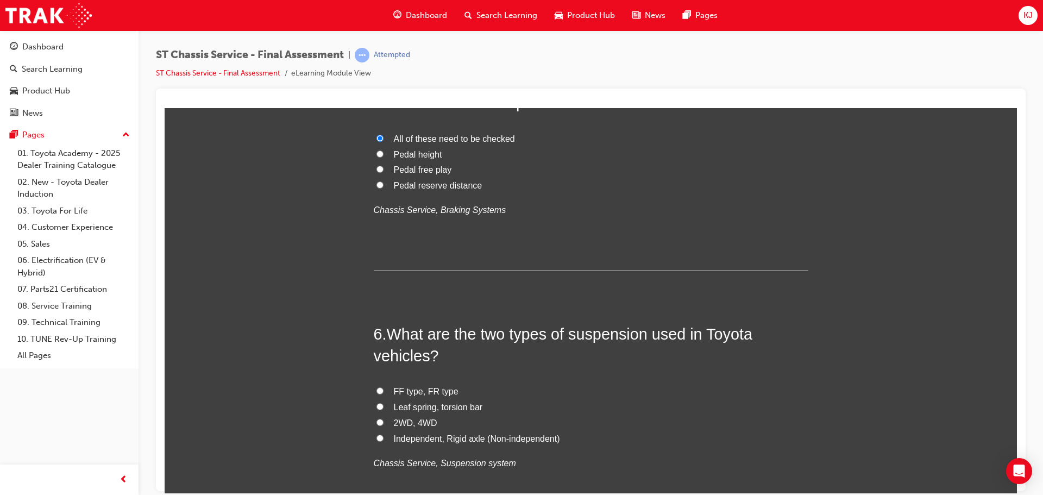
scroll to position [1141, 0]
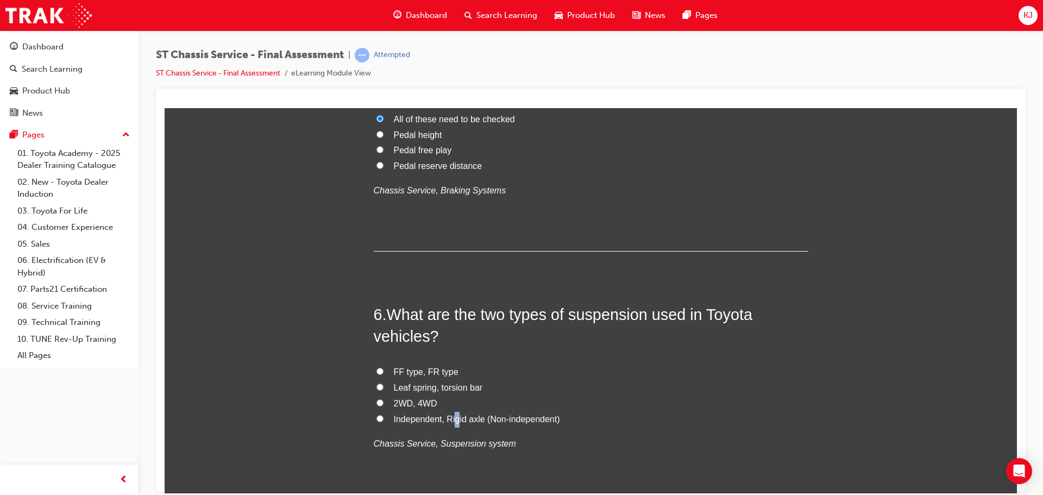
click at [453, 417] on span "Independent, Rigid axle (Non-independent)" at bounding box center [477, 418] width 166 height 9
click at [376, 416] on input "Independent, Rigid axle (Non-independent)" at bounding box center [379, 418] width 7 height 7
radio input "true"
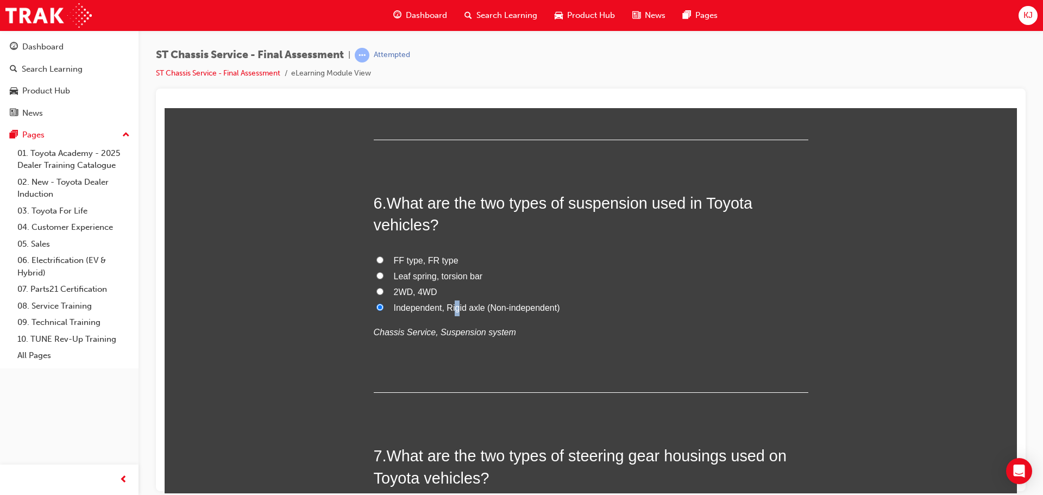
scroll to position [1358, 0]
